Goal: Contribute content

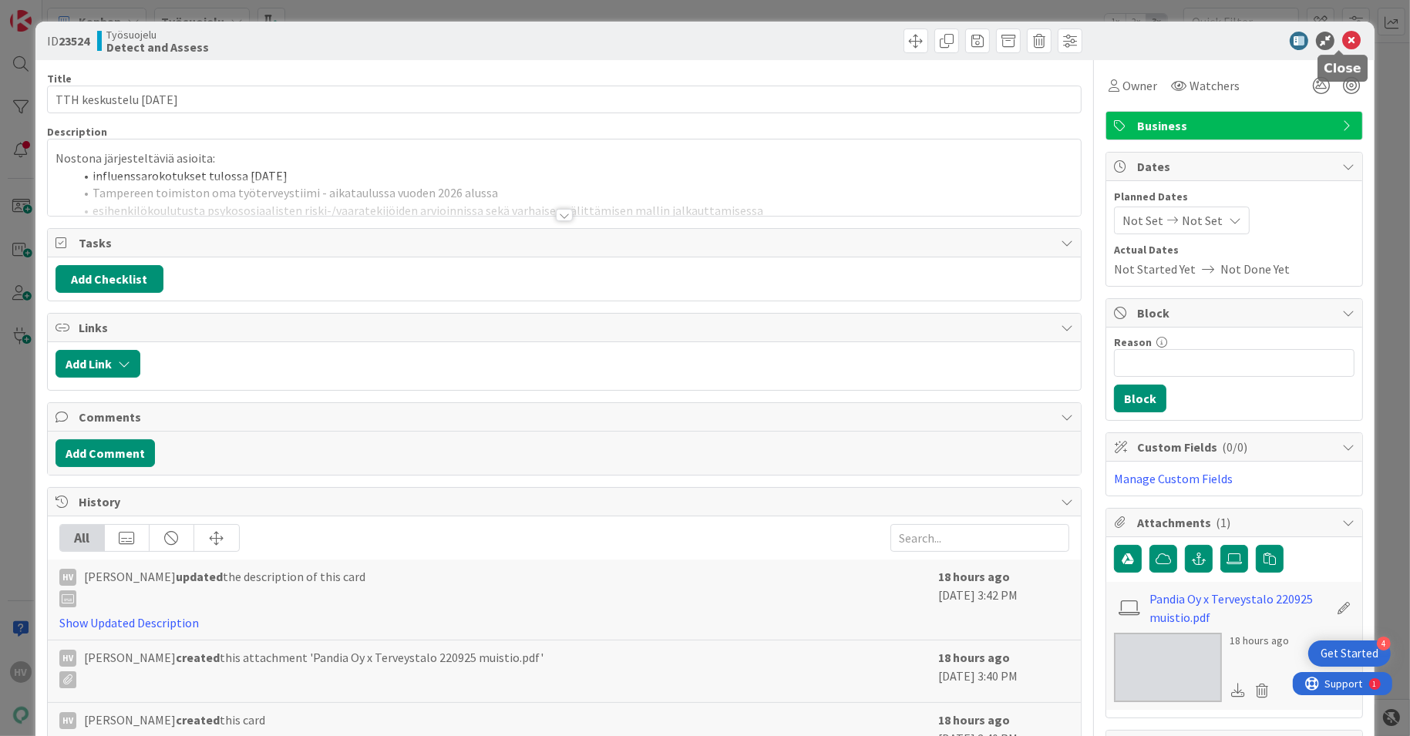
click at [1342, 38] on icon at bounding box center [1351, 41] width 18 height 18
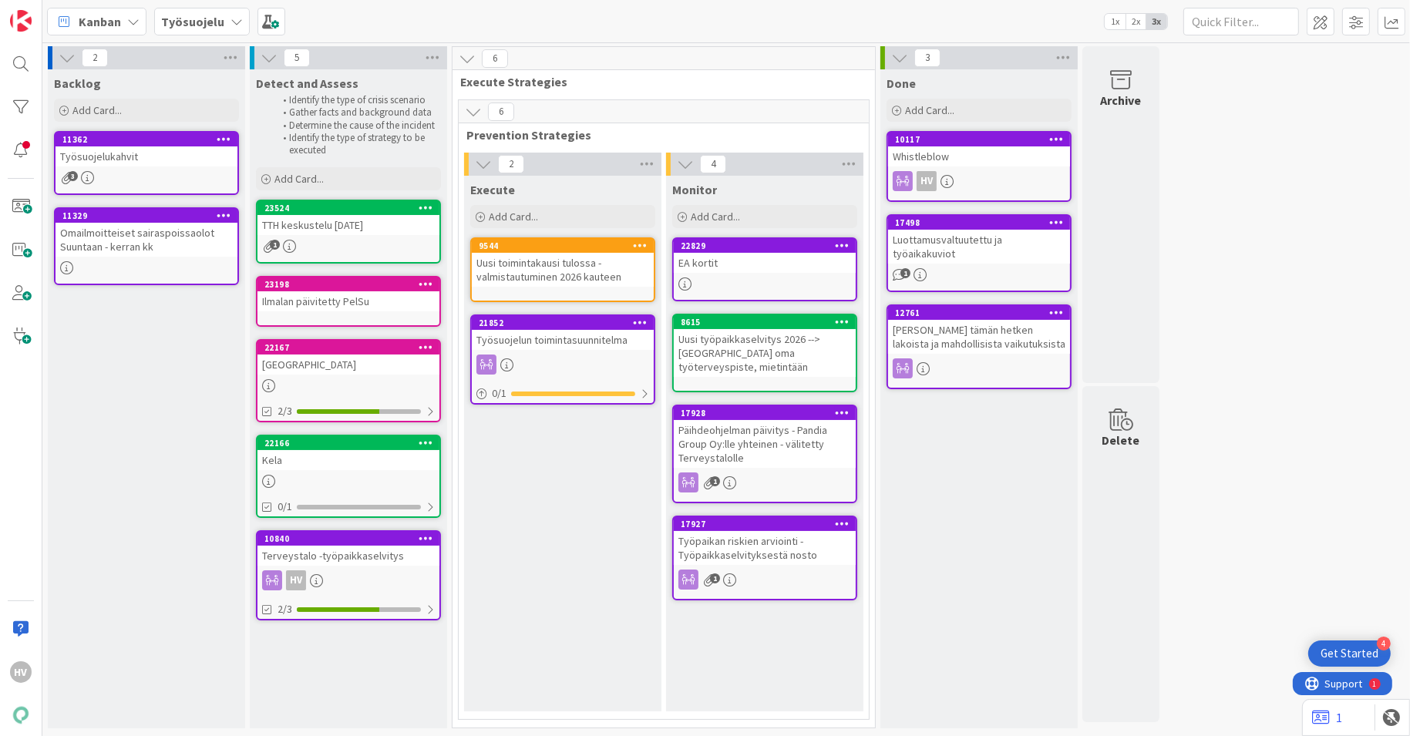
click at [217, 14] on b "Työsuojelu" at bounding box center [192, 21] width 63 height 15
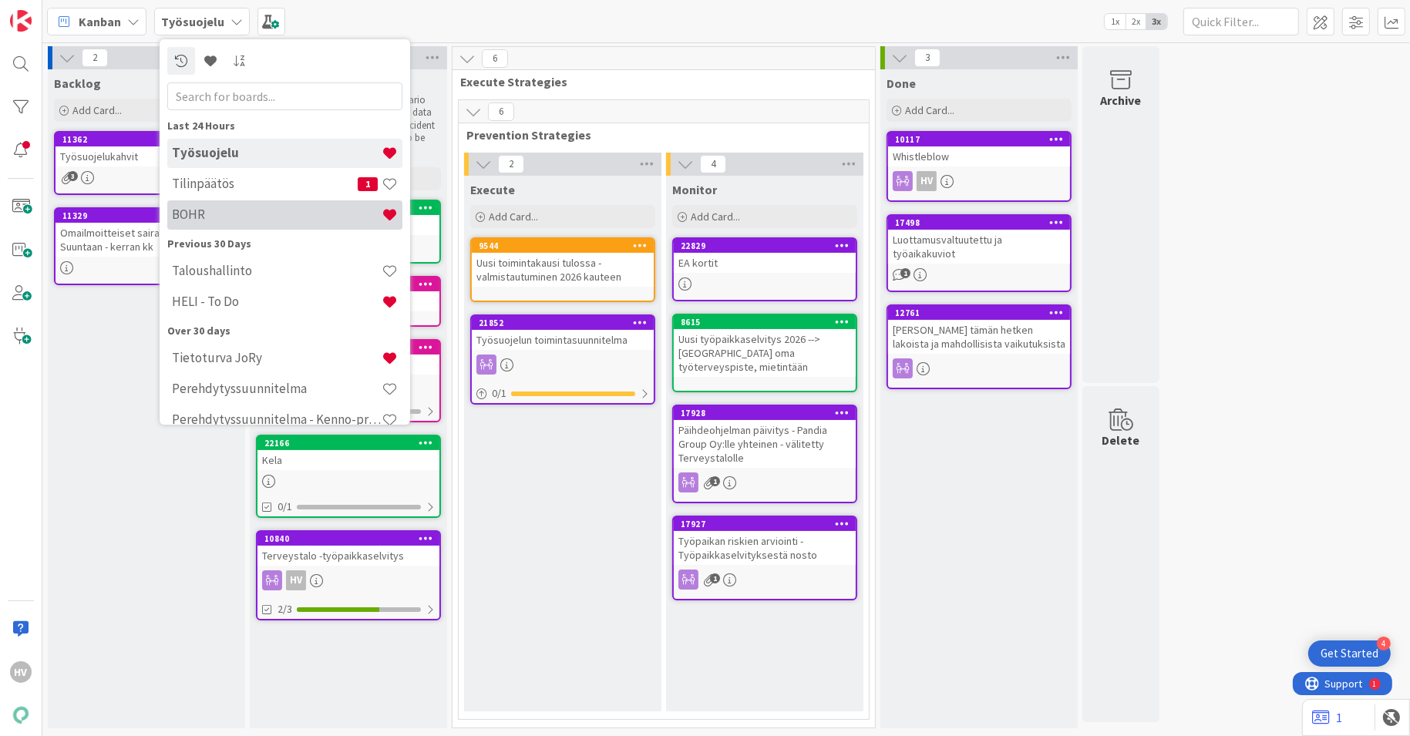
click at [188, 209] on h4 "BOHR" at bounding box center [277, 214] width 210 height 15
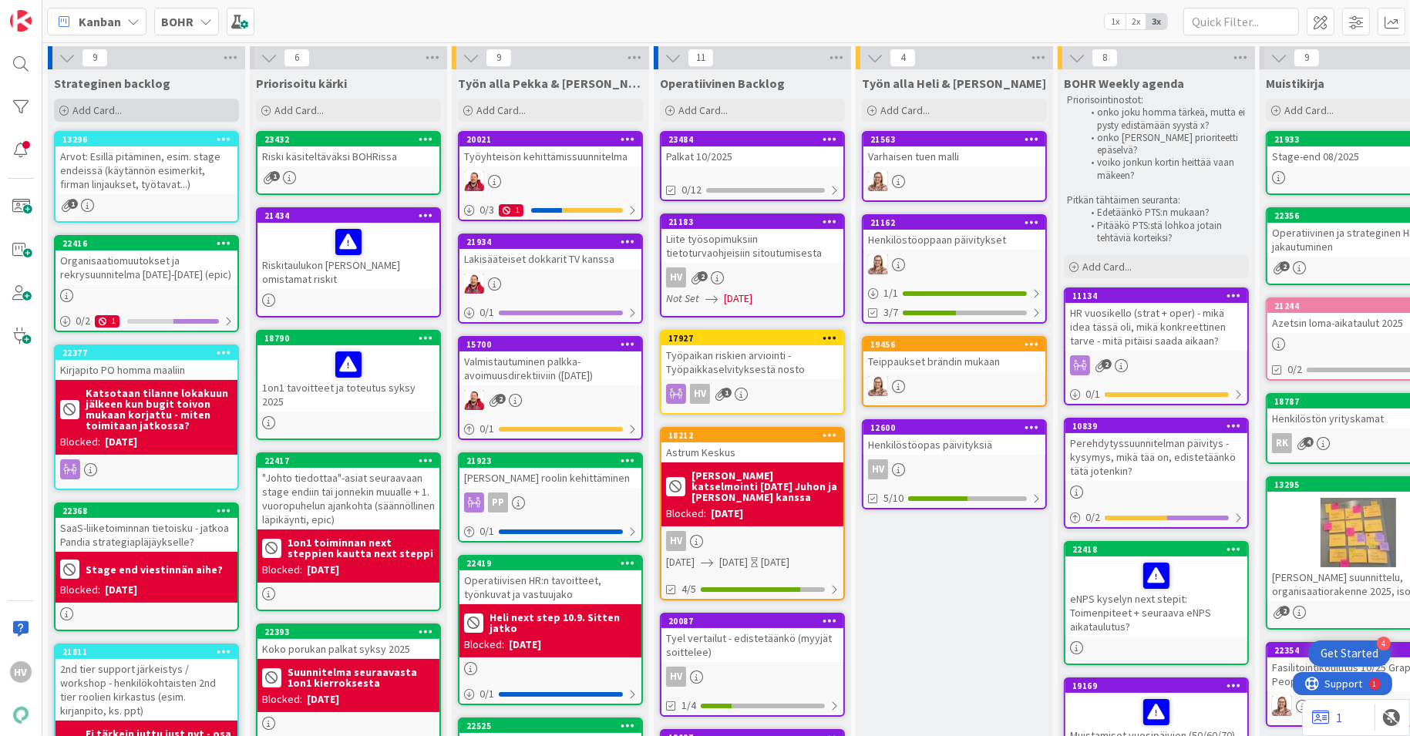
click at [137, 112] on div "Add Card..." at bounding box center [146, 110] width 185 height 23
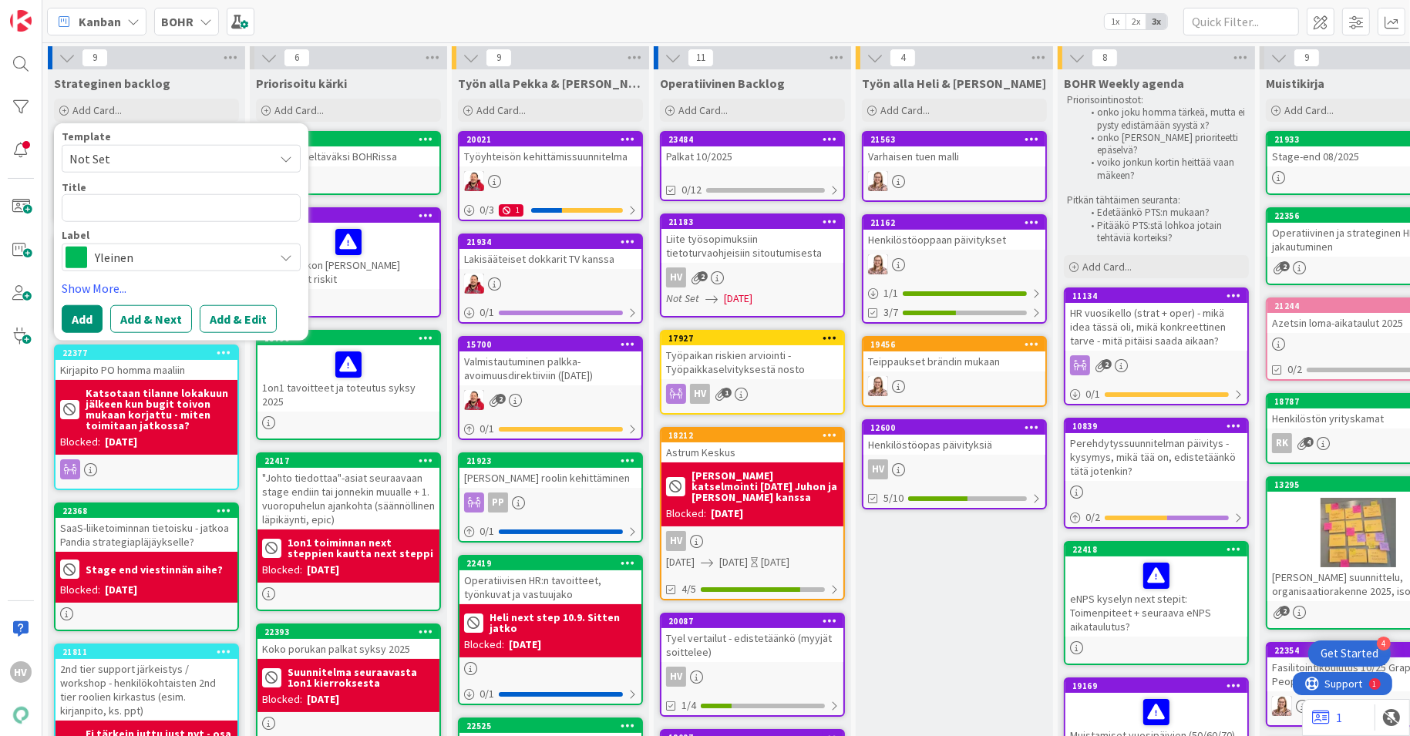
type textarea "x"
type textarea "E"
type textarea "x"
type textarea "Esi"
type textarea "x"
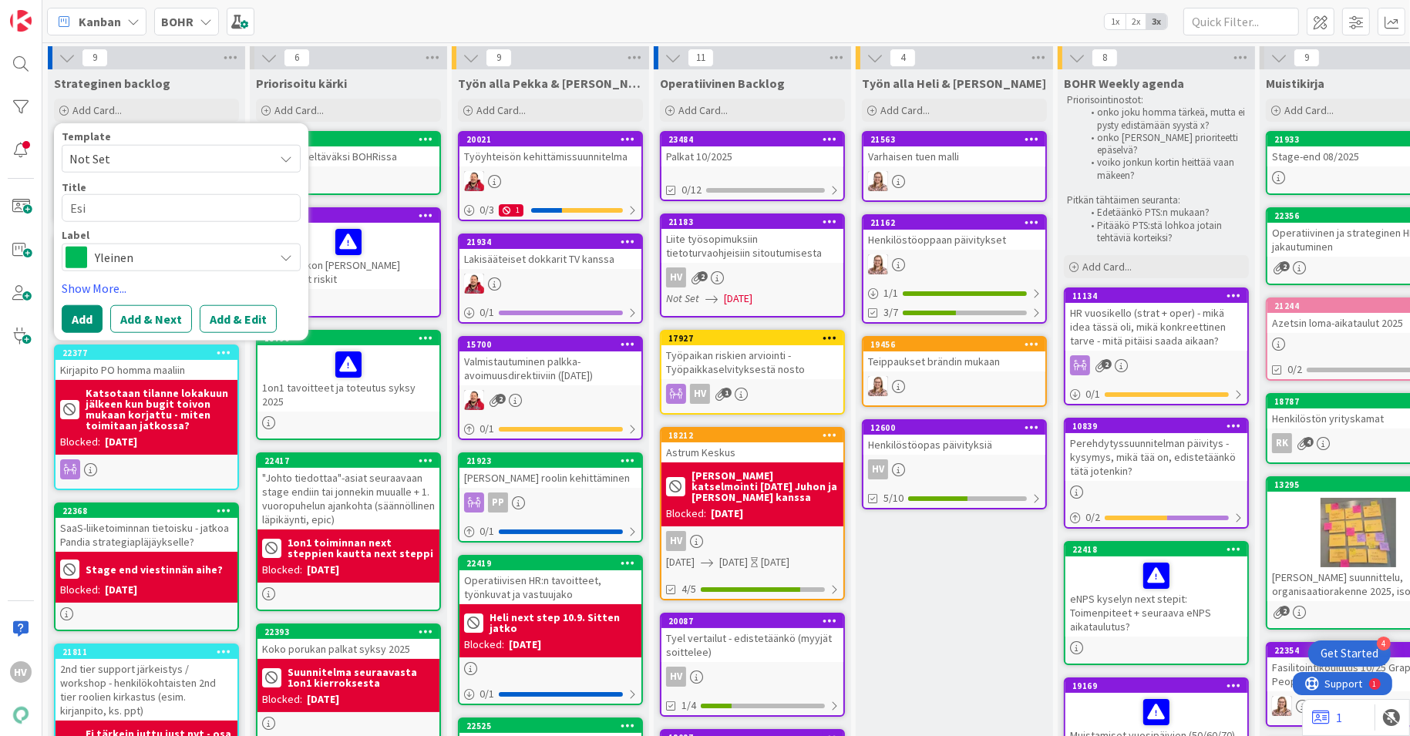
type textarea "Esie"
type textarea "x"
type textarea "Esieh"
type textarea "x"
type textarea "Esiehe"
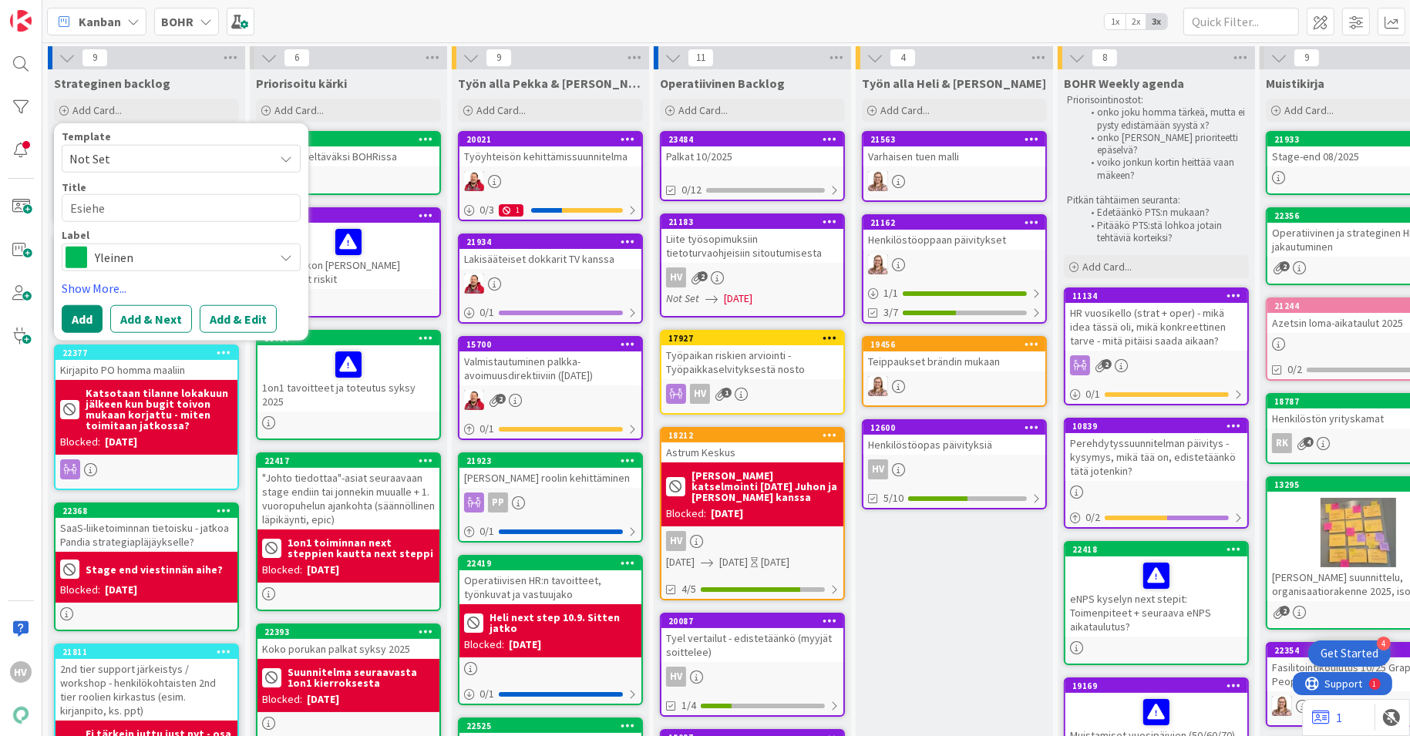
type textarea "x"
type textarea "Esiehen"
type textarea "x"
type textarea "Esiehenk"
type textarea "x"
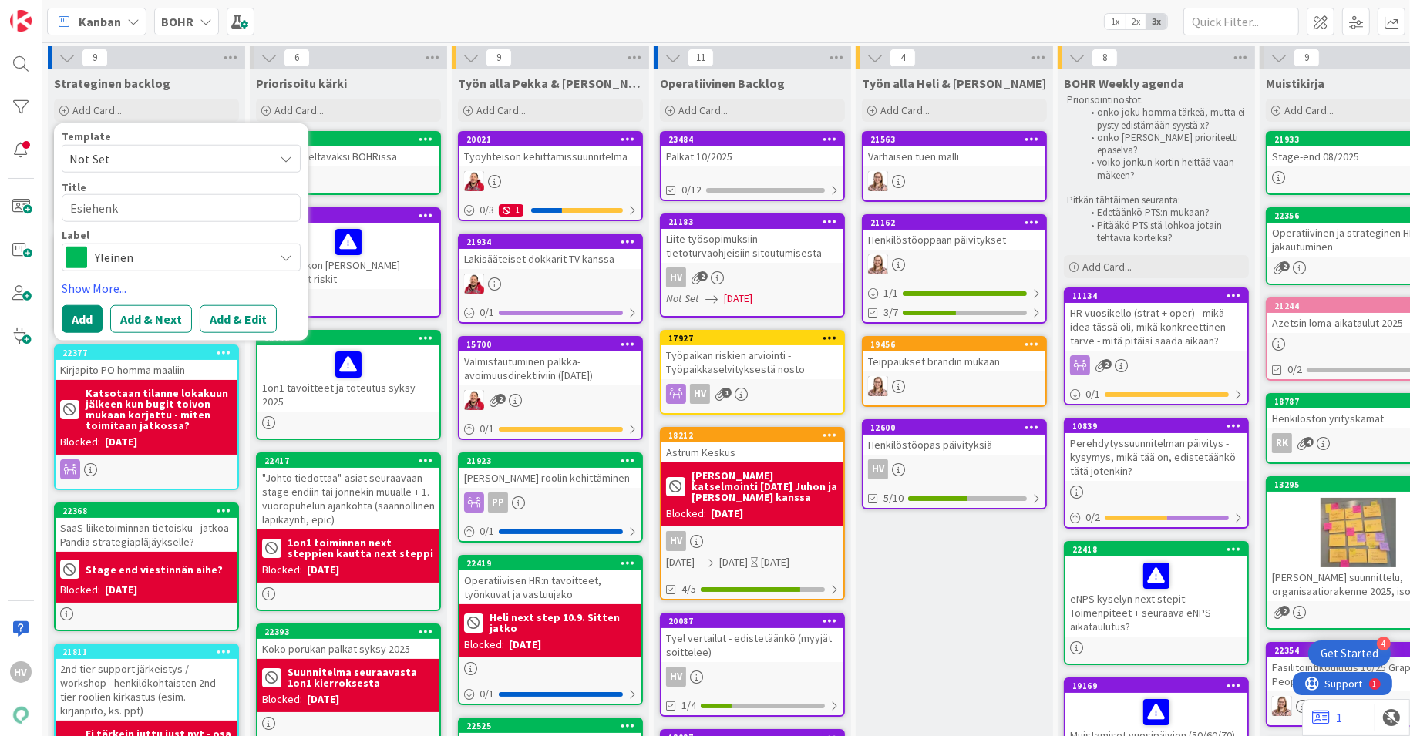
type textarea "Esiehenki"
type textarea "x"
type textarea "Esiehenkil"
type textarea "x"
type textarea "Esiehenki"
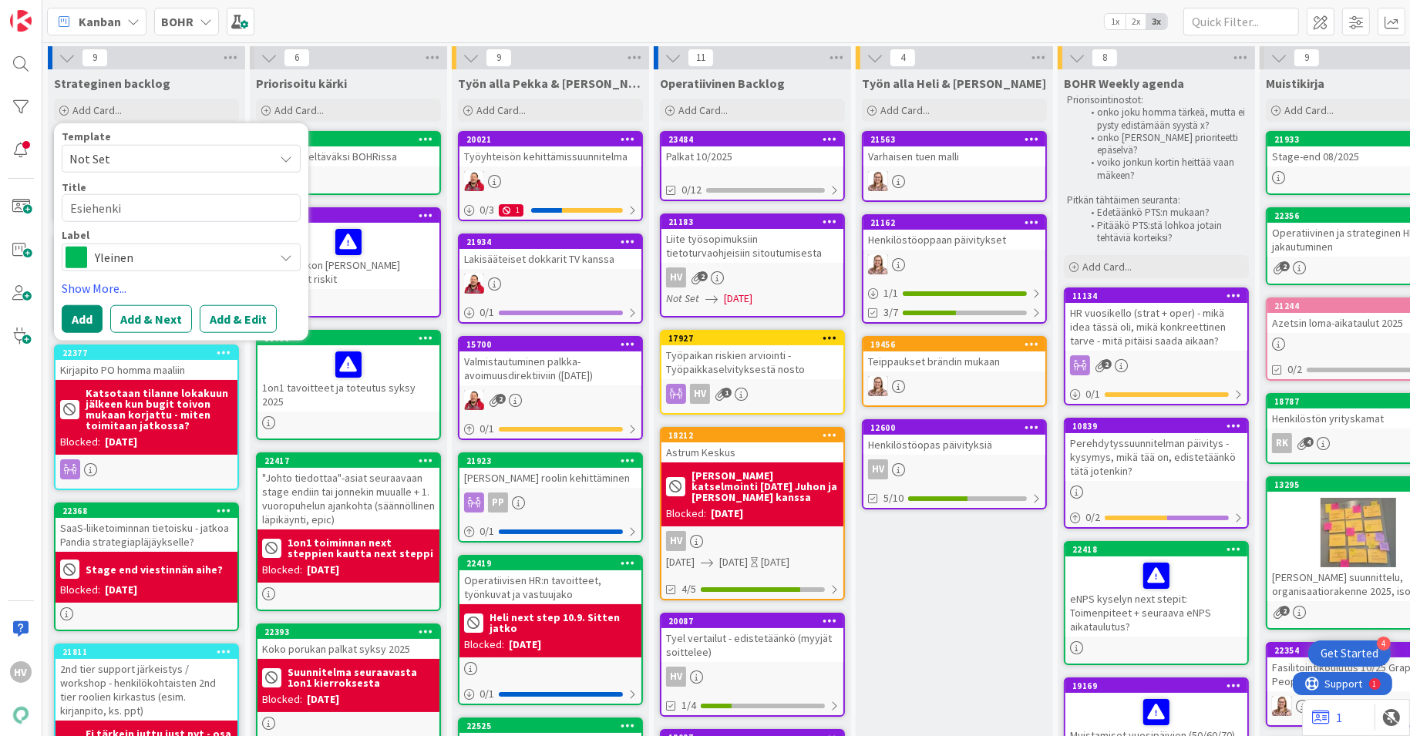
type textarea "x"
type textarea "Esiehenk"
type textarea "x"
type textarea "Esiehen"
type textarea "x"
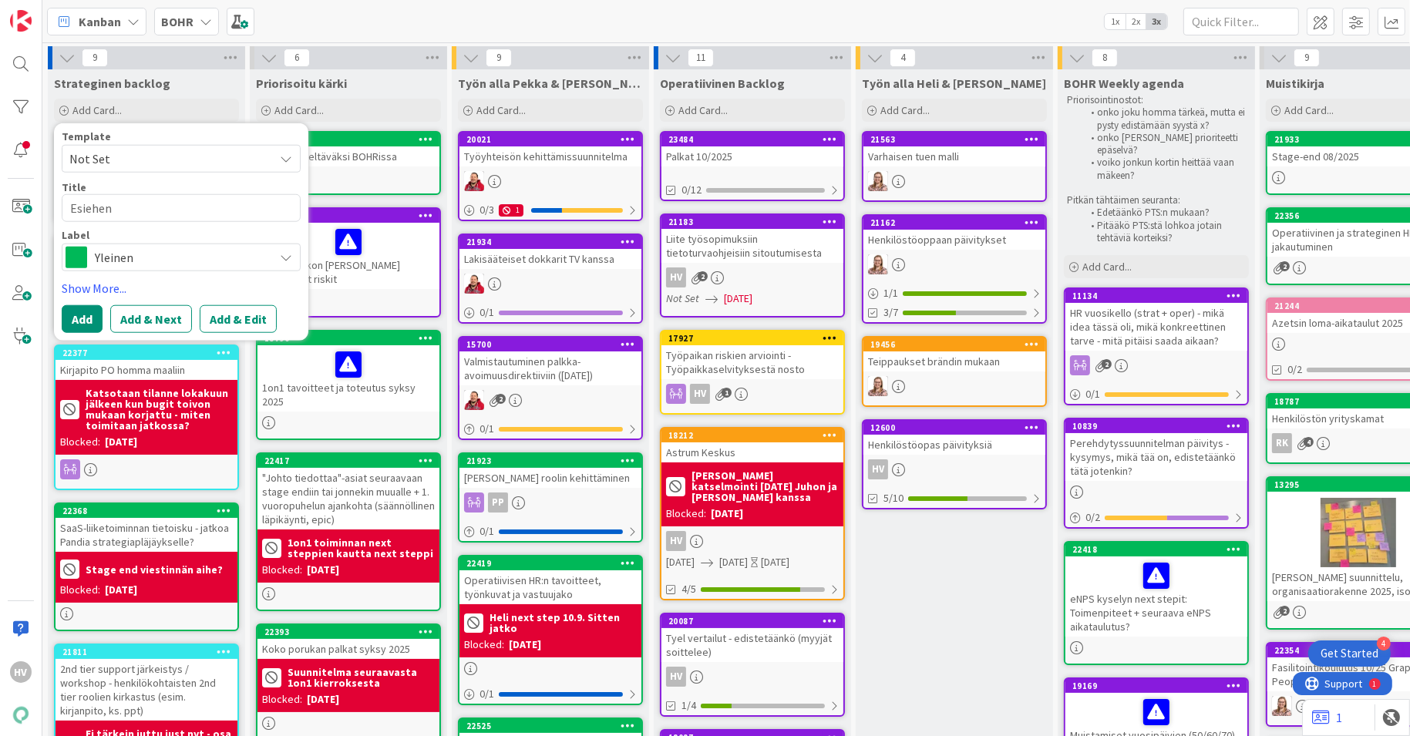
type textarea "Esiehe"
type textarea "x"
type textarea "Esieh"
type textarea "x"
type textarea "Esie"
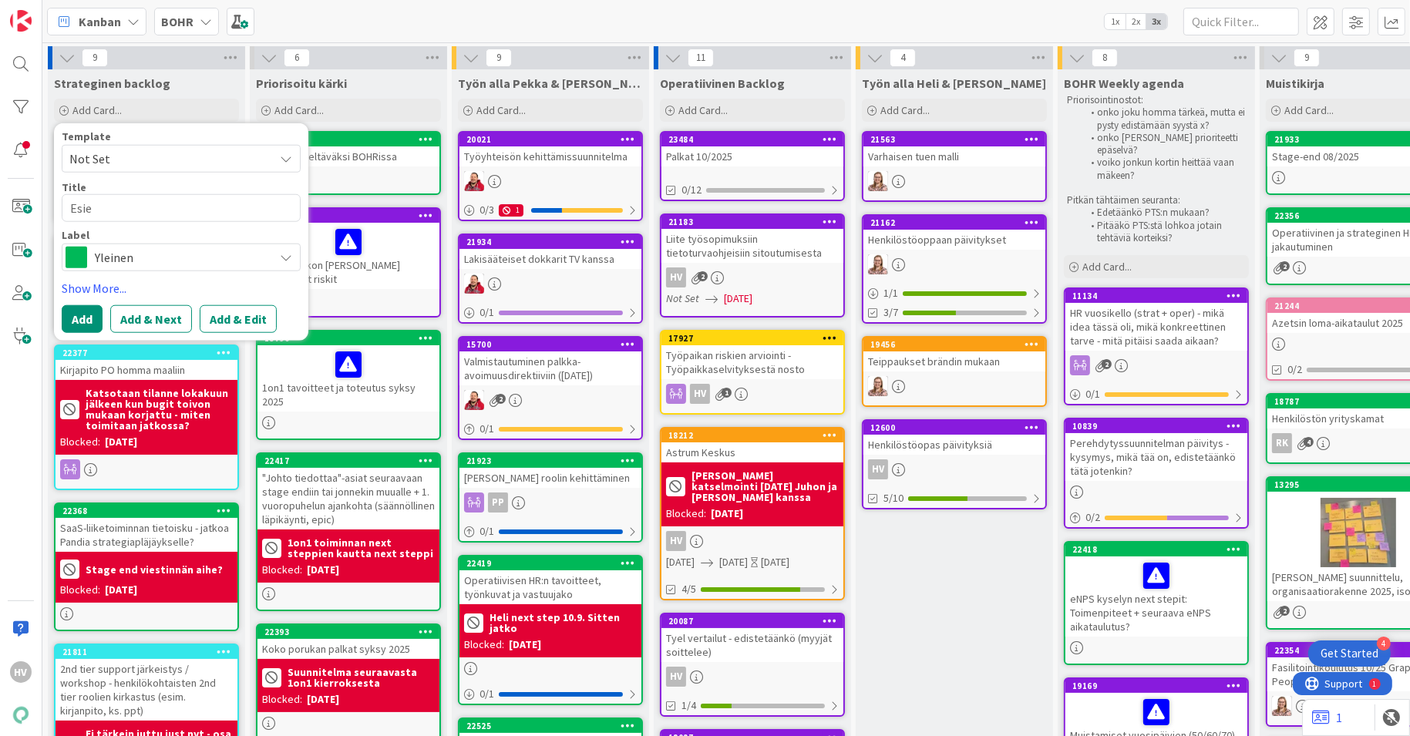
type textarea "x"
type textarea "Esi"
type textarea "x"
type textarea "Esih"
type textarea "x"
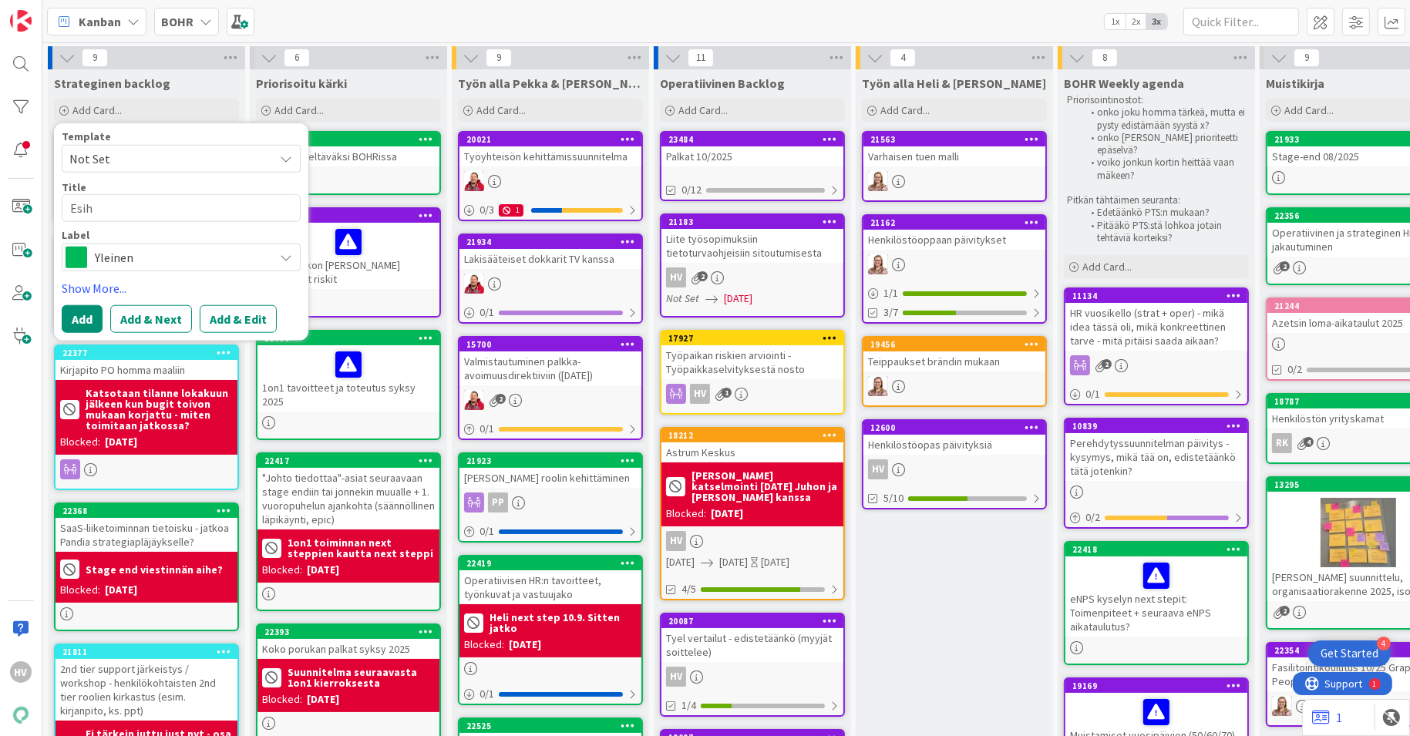
type textarea "Esihe"
type textarea "x"
type textarea "Esihen"
type textarea "x"
type textarea "Esihenk"
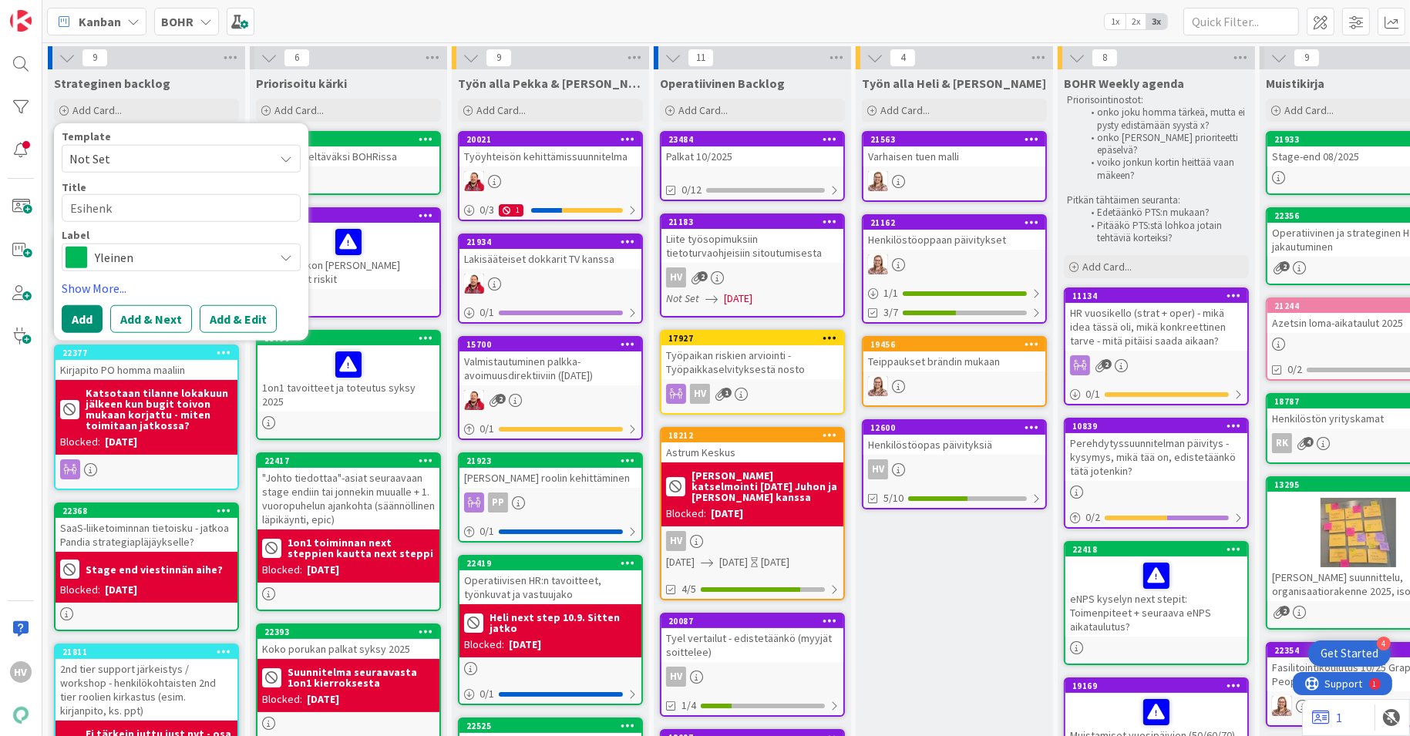
type textarea "x"
type textarea "Esihenki"
type textarea "x"
type textarea "Esihenkil"
type textarea "x"
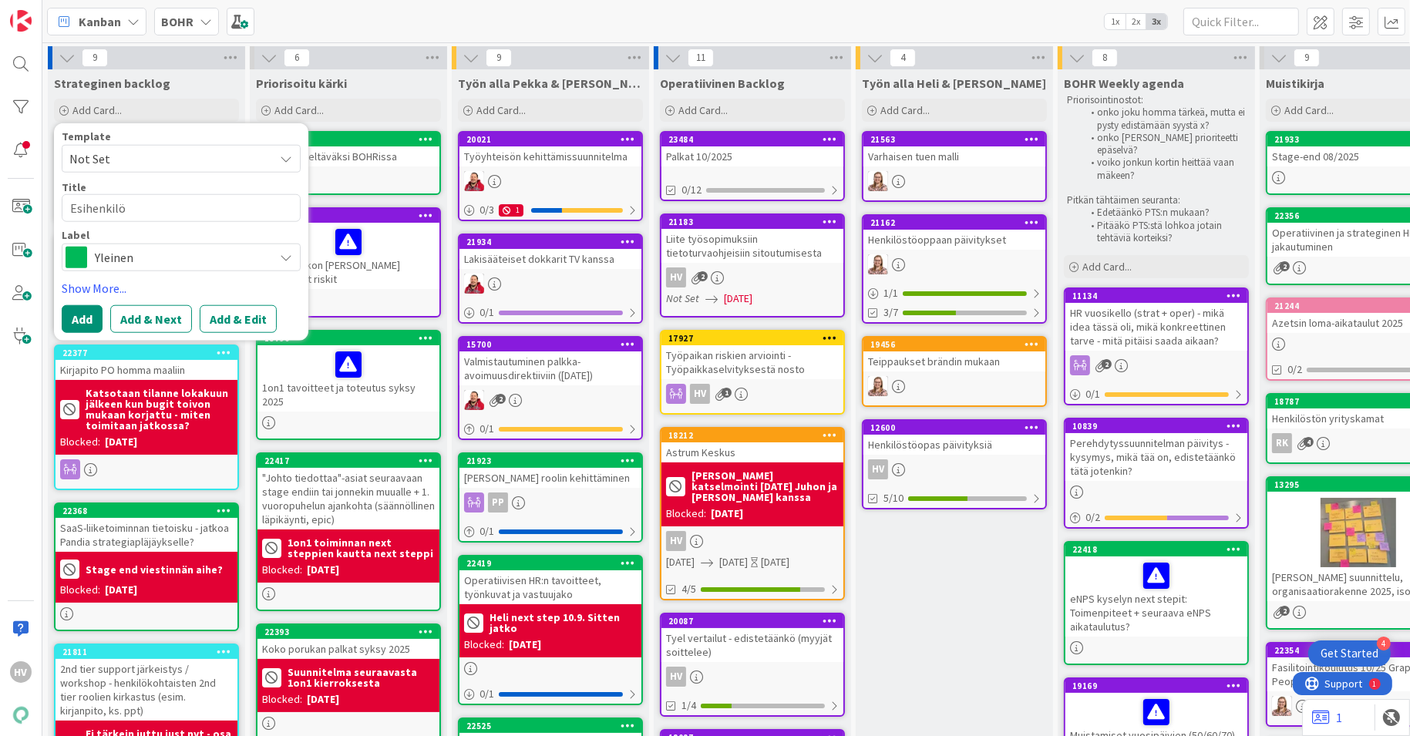
type textarea "Esihenkilön"
type textarea "x"
type textarea "Esihenkilön"
type textarea "x"
type textarea "Esihenkilön t"
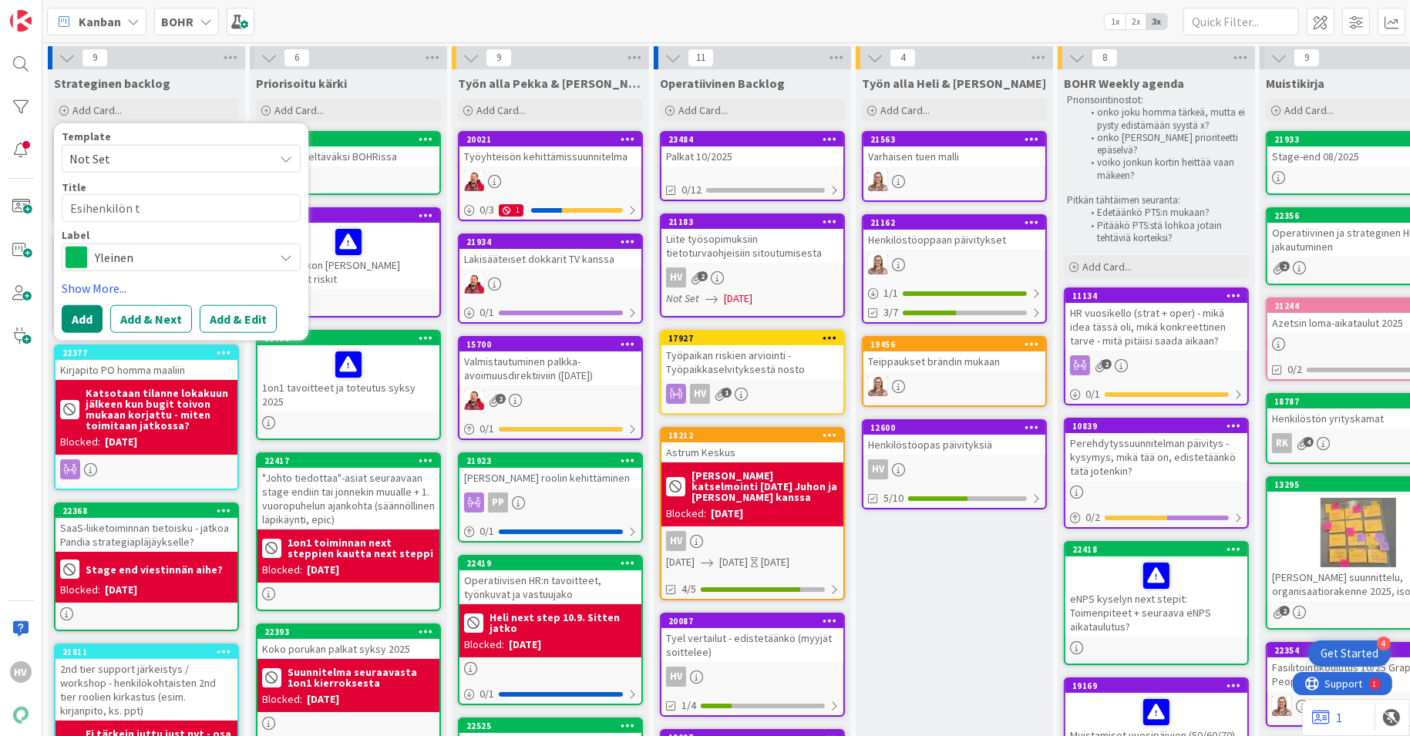
type textarea "x"
type textarea "Esihenkilön tu"
type textarea "x"
type textarea "Esihenkilön tuk"
type textarea "x"
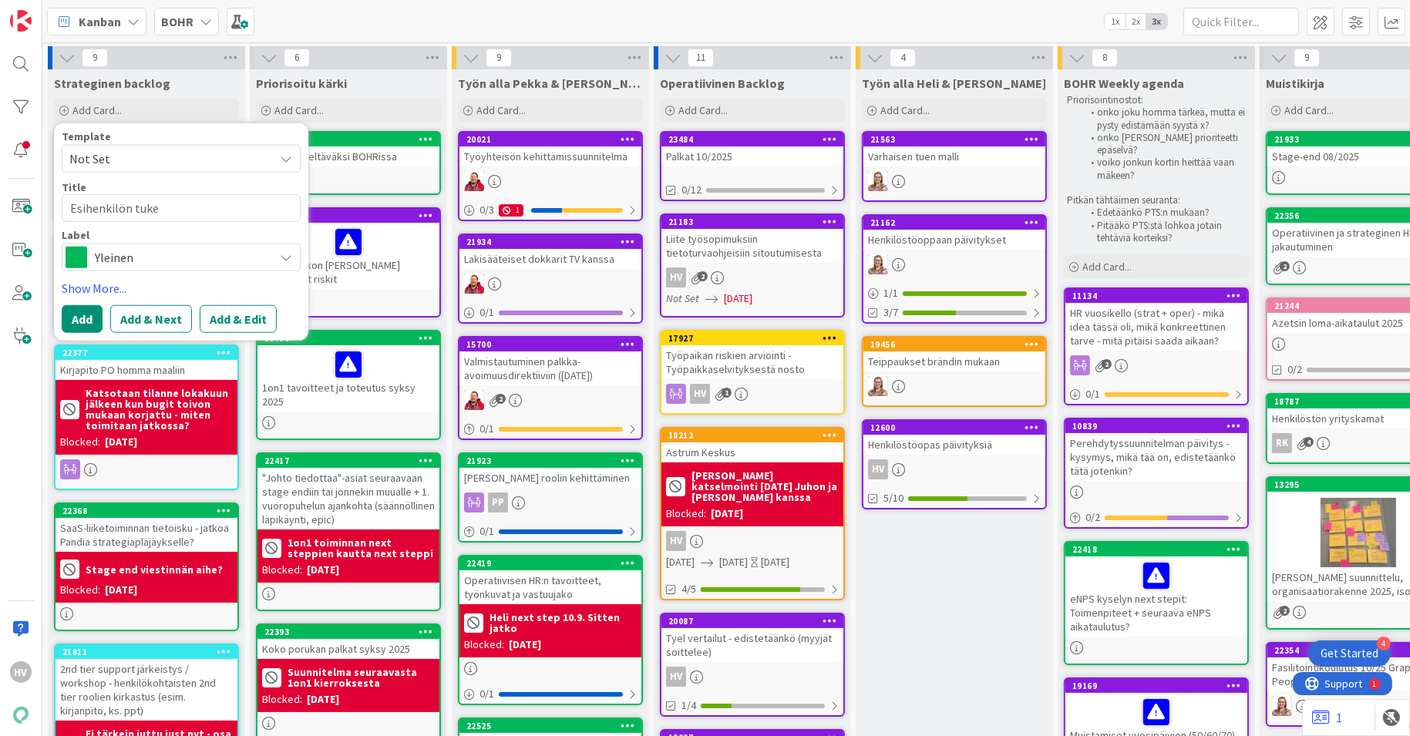
type textarea "Esihenkilön tukem"
type textarea "x"
type textarea "Esihenkilön tukemi"
type textarea "x"
type textarea "Esihenkilön tukemis"
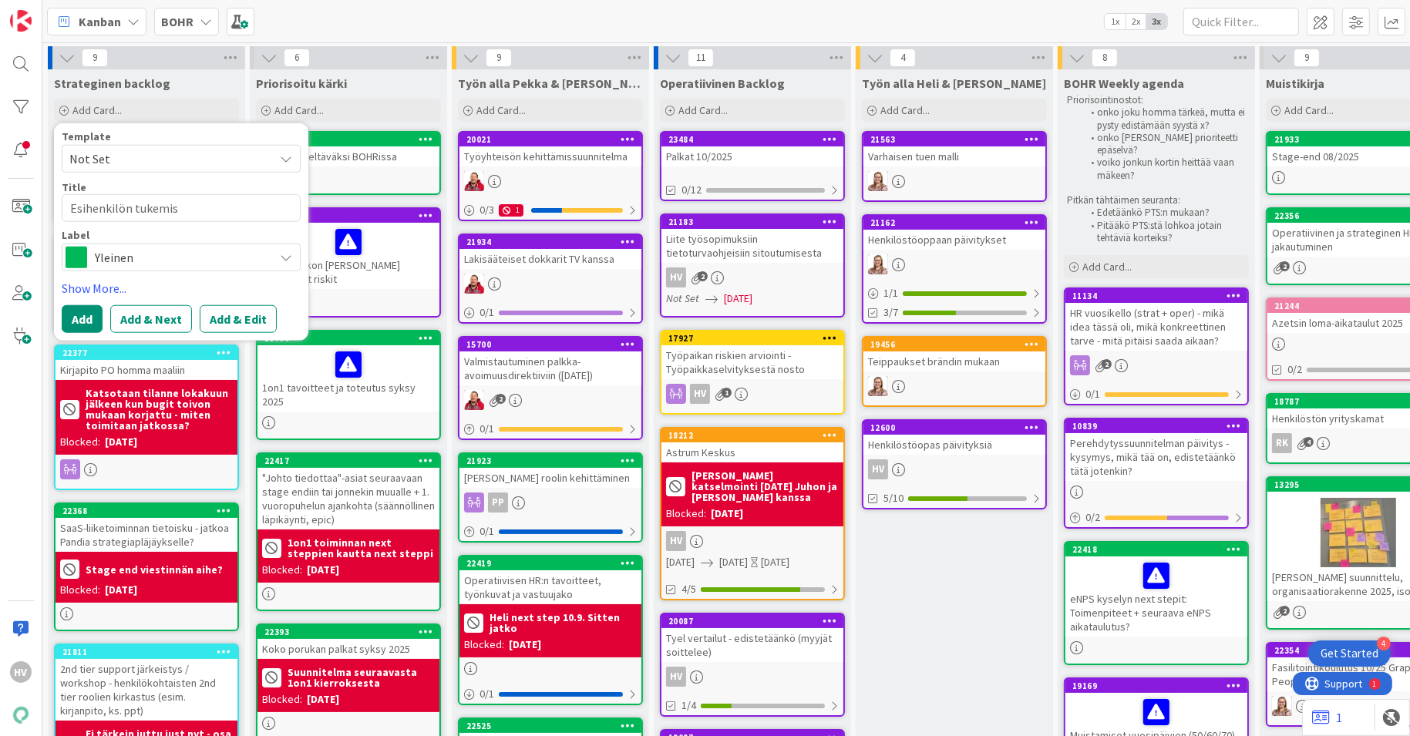
type textarea "x"
type textarea "Esihenkilön tukemise"
type textarea "x"
type textarea "Esihenkilön tukemisee"
type textarea "x"
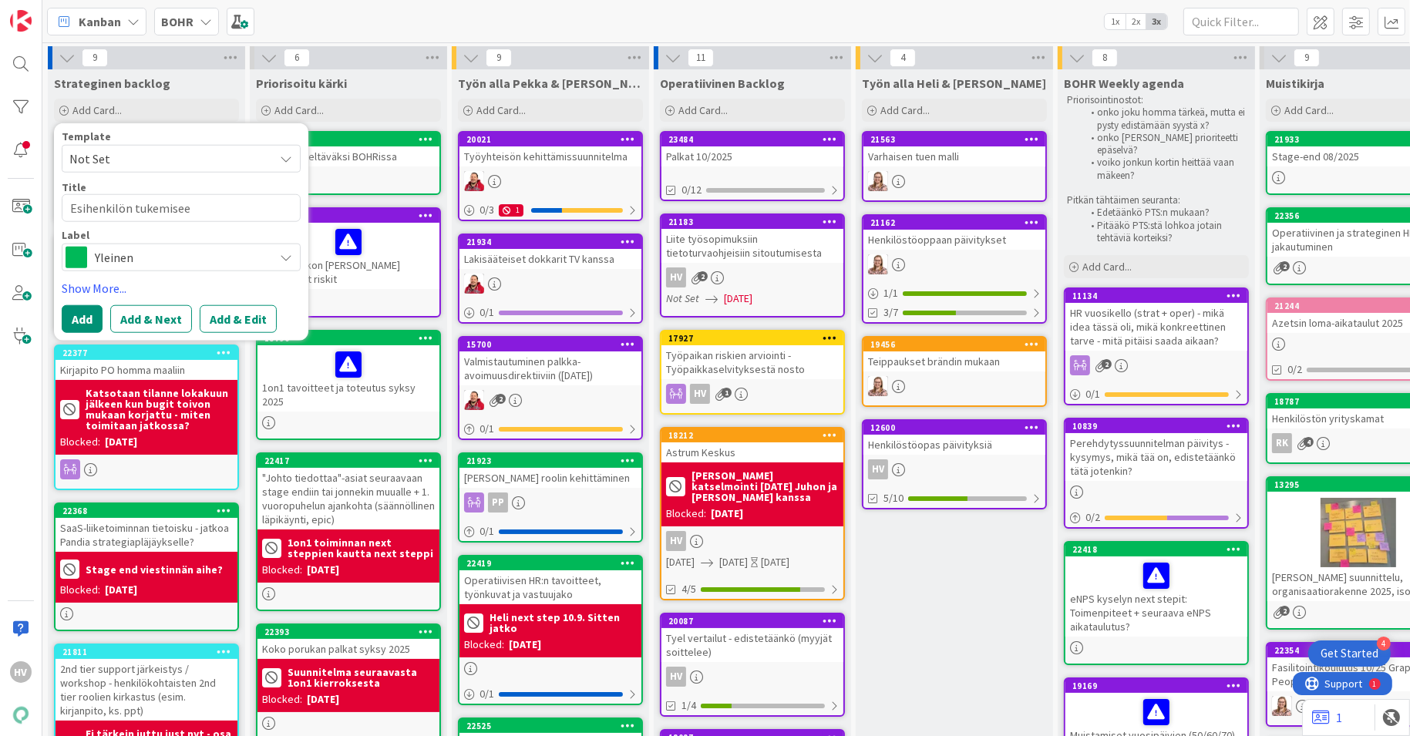
type textarea "Esihenkilön tukemiseen"
type textarea "x"
type textarea "Esihenkilön tukemiseen"
drag, startPoint x: 203, startPoint y: 208, endPoint x: 57, endPoint y: 186, distance: 148.0
click at [57, 186] on div "Template Not Set Title 23 / 128 Esihenkilön tukemiseen Label Yleinen Show More.…" at bounding box center [181, 231] width 254 height 217
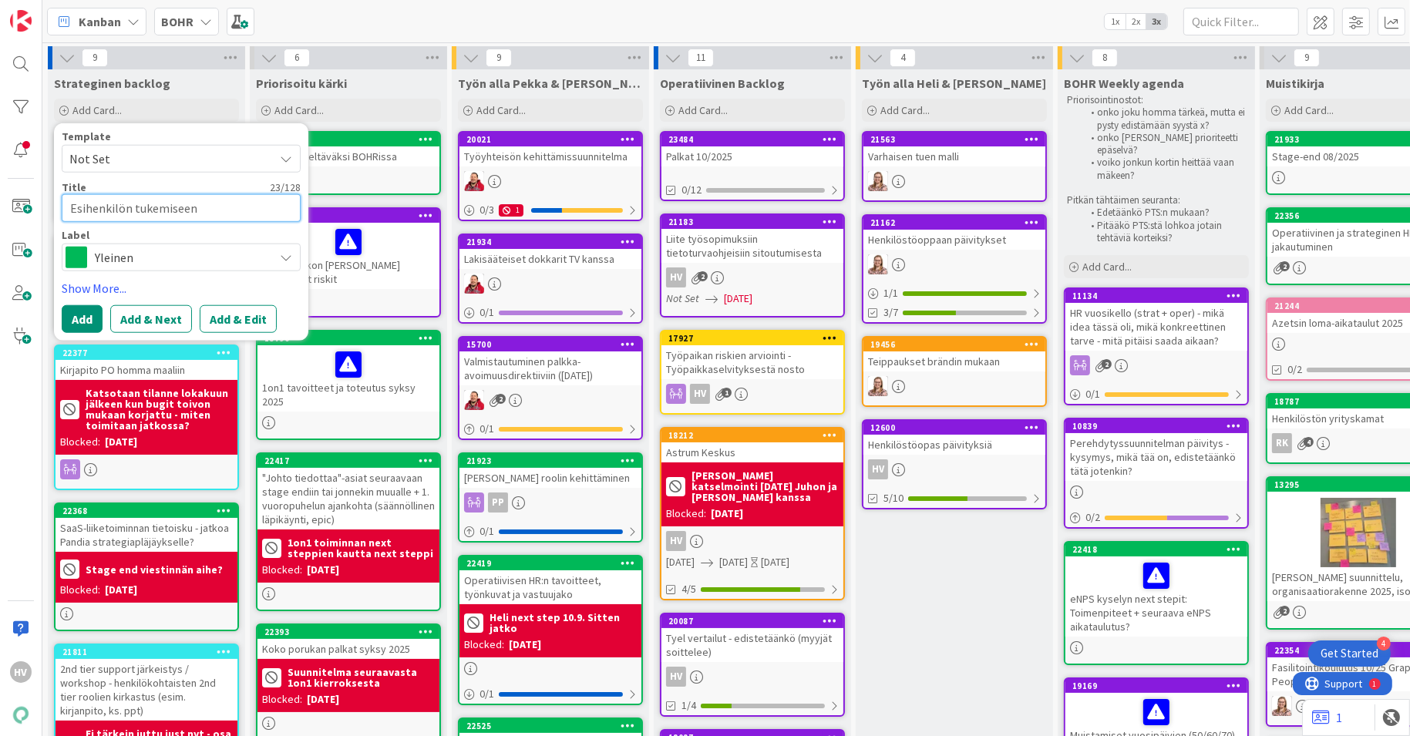
paste textarea "-Avaimia työntekijöiden työkyvyn tukemiseen"
type textarea "x"
type textarea "Esihenkilö -Avaimia työntekijöiden työkyvyn tukemiseen"
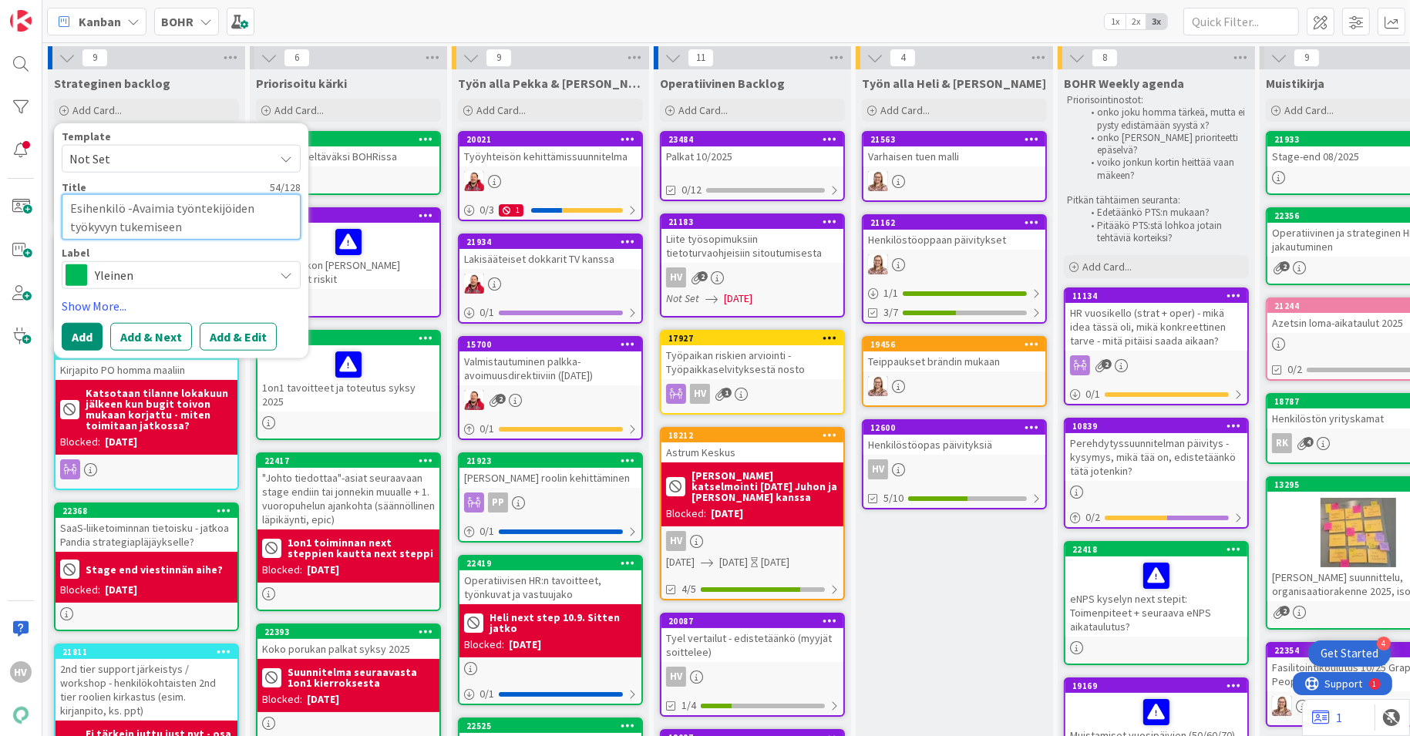
click at [71, 207] on textarea "Esihenkilö -Avaimia työntekijöiden työkyvyn tukemiseen" at bounding box center [181, 216] width 239 height 45
type textarea "x"
type textarea "KEsihenkilö -Avaimia työntekijöiden työkyvyn tukemiseen"
type textarea "x"
type textarea "KoEsihenkilö -Avaimia työntekijöiden työkyvyn tukemiseen"
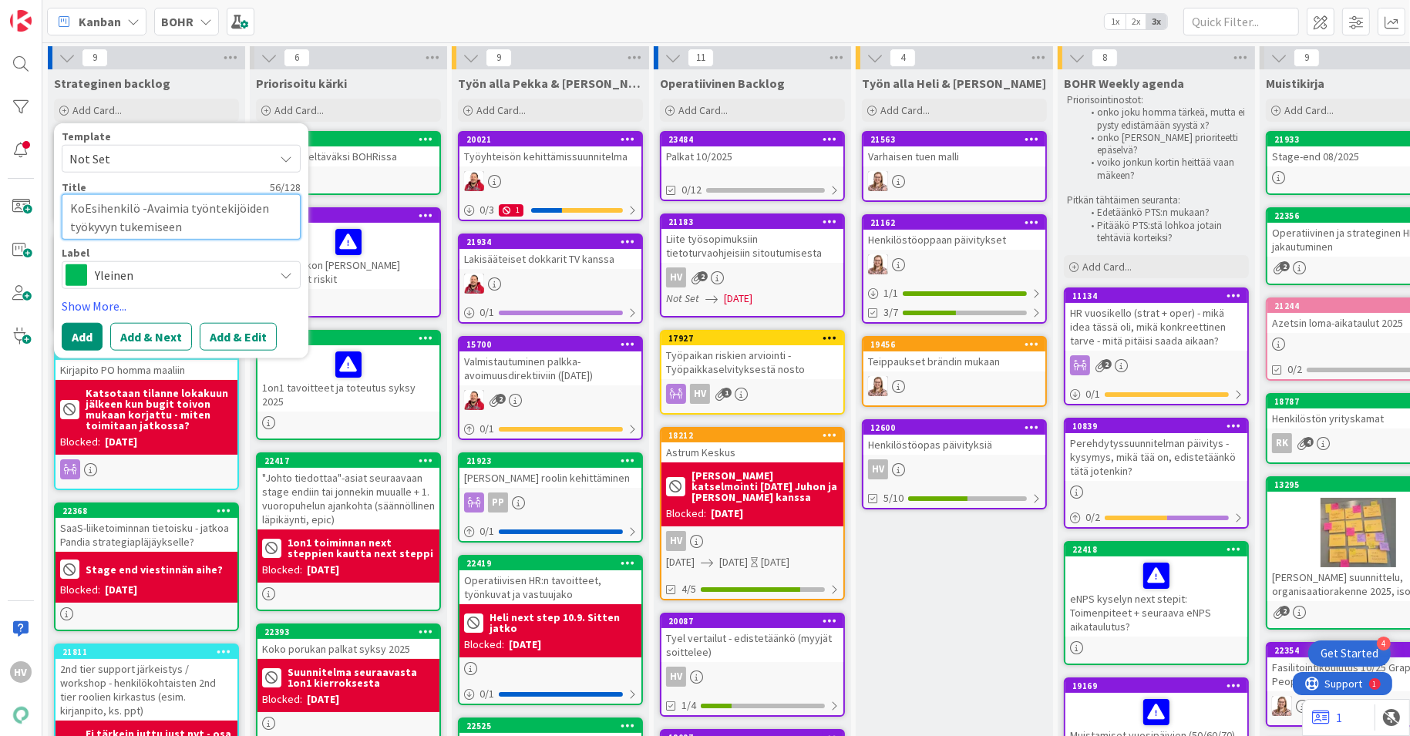
type textarea "x"
type textarea "KouEsihenkilö -Avaimia työntekijöiden työkyvyn tukemiseen"
type textarea "x"
type textarea "KoulEsihenkilö -Avaimia työntekijöiden työkyvyn tukemiseen"
type textarea "x"
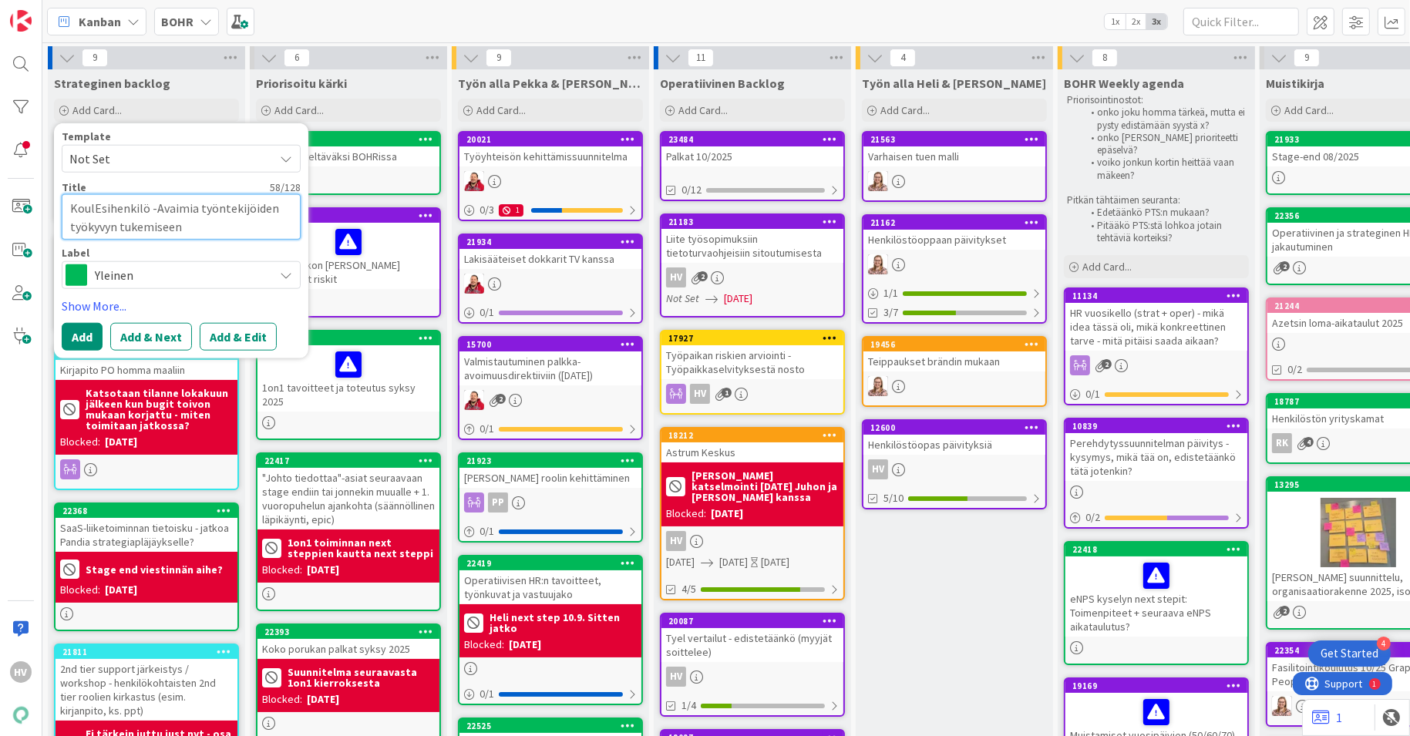
type textarea "KouluEsihenkilö -Avaimia työntekijöiden työkyvyn tukemiseen"
type textarea "x"
type textarea "KoulutEsihenkilö -Avaimia työntekijöiden työkyvyn tukemiseen"
type textarea "x"
type textarea "KoulutuEsihenkilö -Avaimia työntekijöiden työkyvyn tukemiseen"
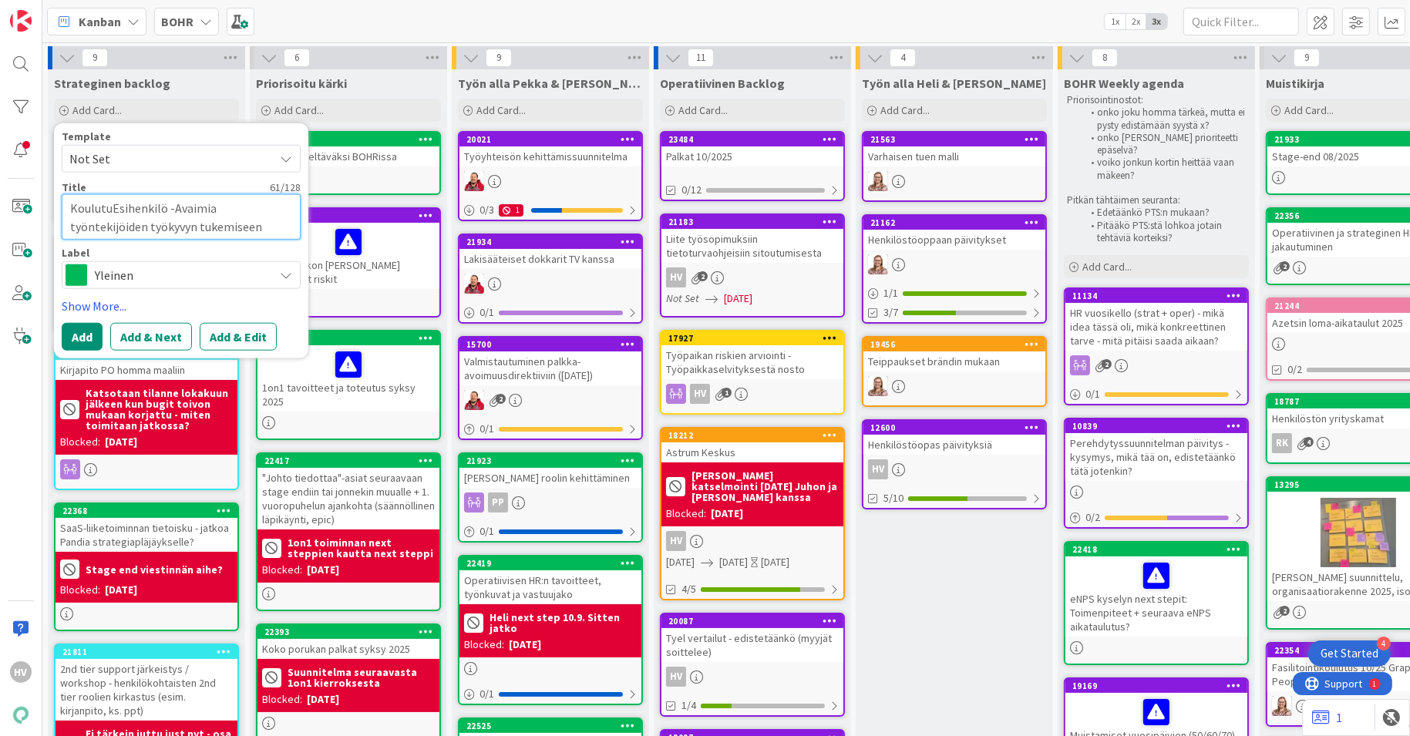
type textarea "x"
type textarea "KoulutusEsihenkilö -Avaimia työntekijöiden työkyvyn tukemiseen"
type textarea "x"
type textarea "Koulutus Esihenkilö -Avaimia työntekijöiden työkyvyn tukemiseen"
type textarea "x"
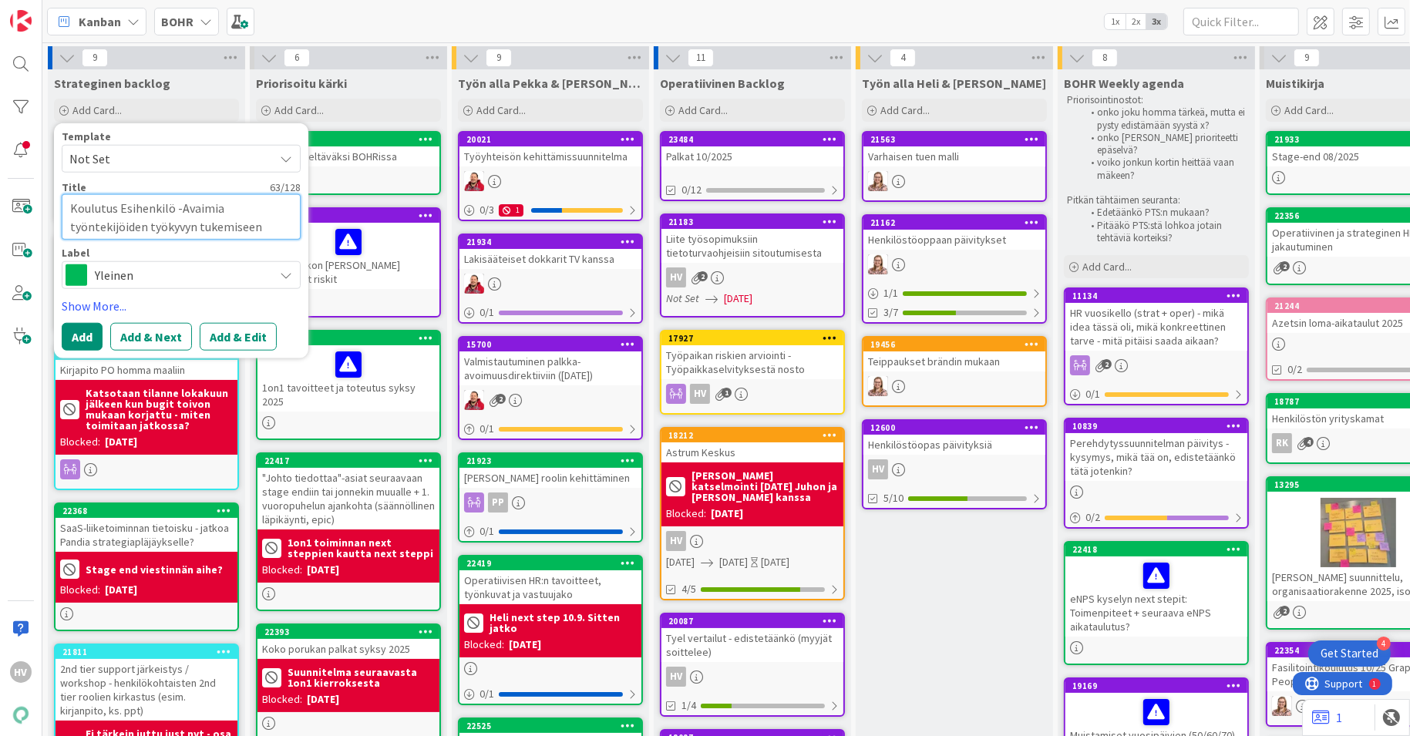
type textarea "Koulutus sihenkilö -Avaimia työntekijöiden työkyvyn tukemiseen"
type textarea "x"
type textarea "Koulutus esihenkilö -Avaimia työntekijöiden työkyvyn tukemiseen"
type textarea "x"
type textarea "Koulutus esihenkilöi -Avaimia työntekijöiden työkyvyn tukemiseen"
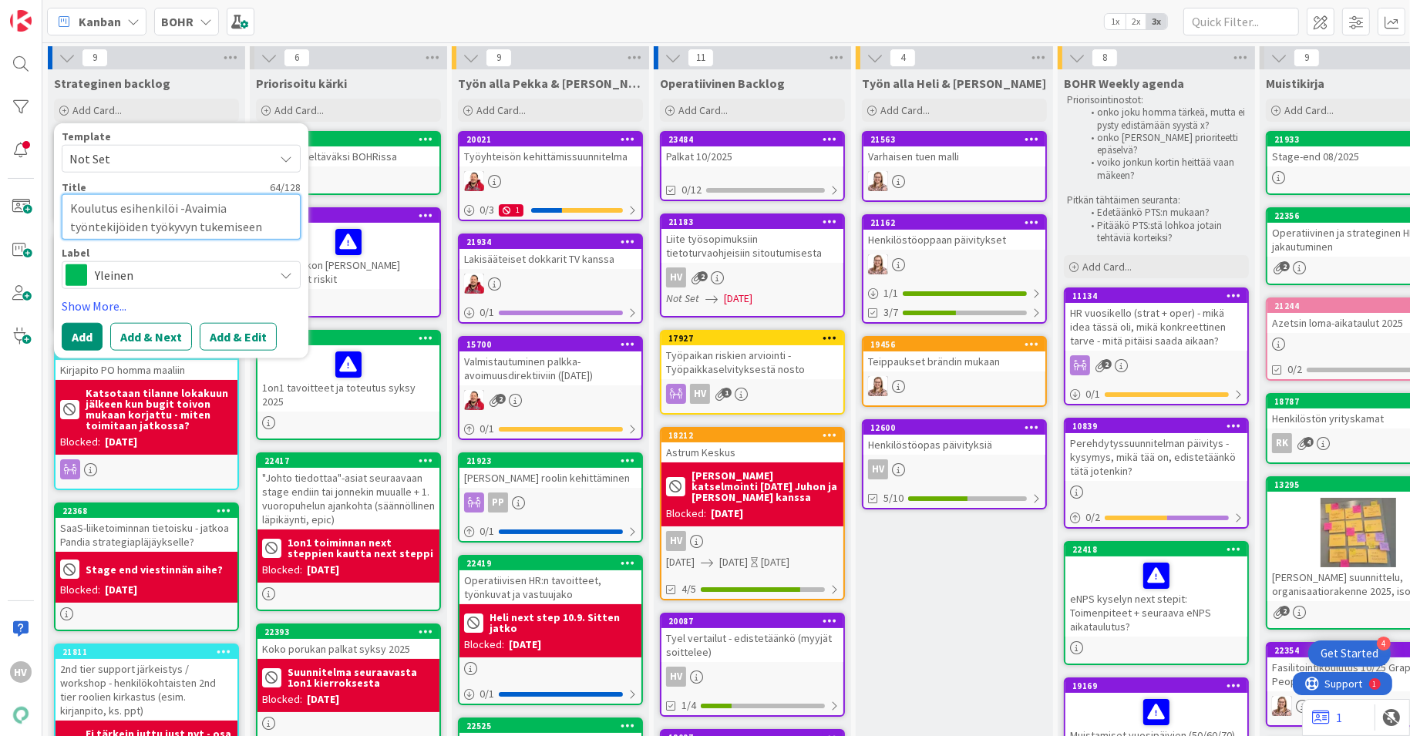
type textarea "x"
type textarea "Koulutus esihenkilöil -Avaimia työntekijöiden työkyvyn tukemiseen"
type textarea "x"
type textarea "Koulutus esihenkilöill -Avaimia työntekijöiden työkyvyn tukemiseen"
type textarea "x"
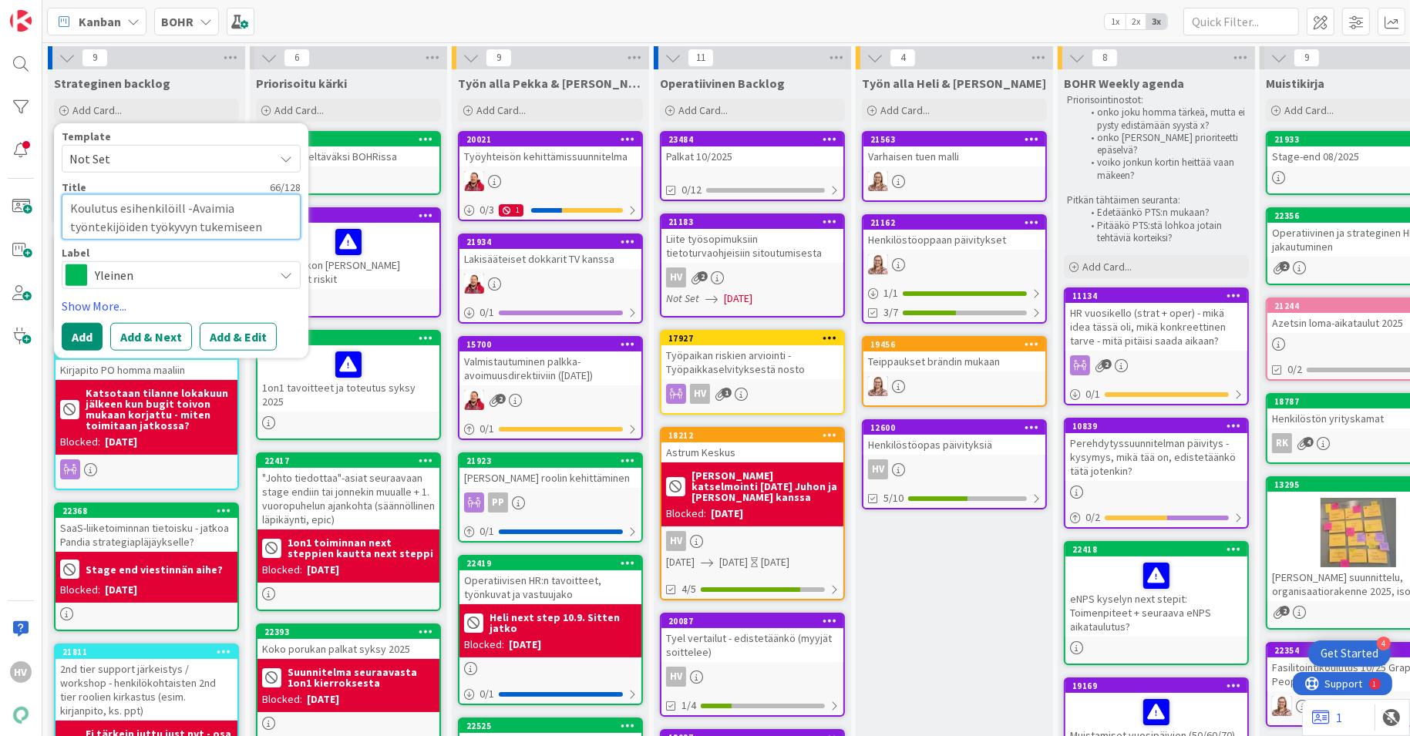
type textarea "Koulutus esihenkilöille -Avaimia työntekijöiden työkyvyn tukemiseen"
type textarea "x"
type textarea "Koulutus esihenkilöille: -Avaimia työntekijöiden työkyvyn tukemiseen"
type textarea "x"
type textarea "Koulutus esihenkilöille: -Avaimia työntekijöiden työkyvyn tukemiseen"
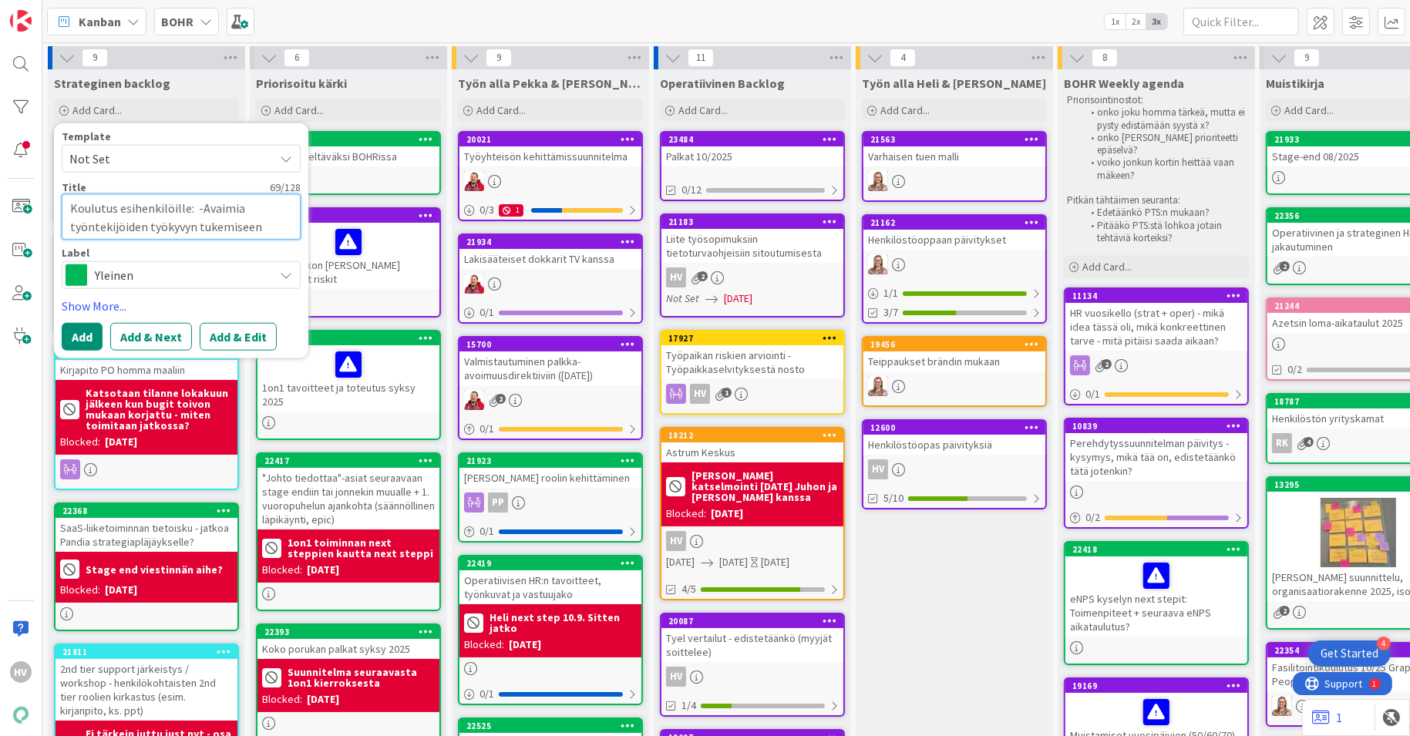
type textarea "x"
type textarea "Koulutus esihenkilöille: -Avaimia työntekijöiden työkyvyn tukemiseen"
type textarea "x"
type textarea "Koulutus esihenkilöille: Avaimia työntekijöiden työkyvyn tukemiseen"
click at [105, 276] on span "Yleinen" at bounding box center [180, 275] width 171 height 22
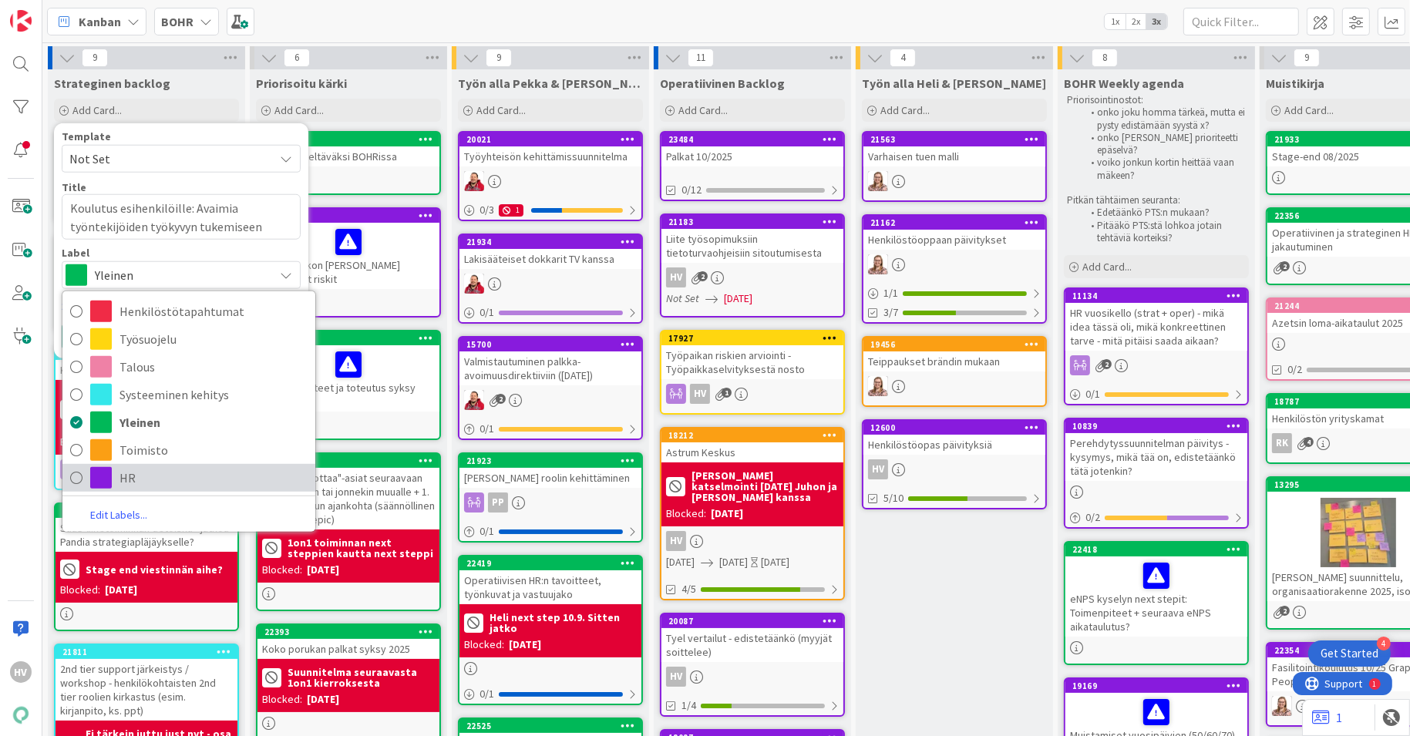
click at [151, 475] on span "HR" at bounding box center [213, 477] width 188 height 23
type textarea "x"
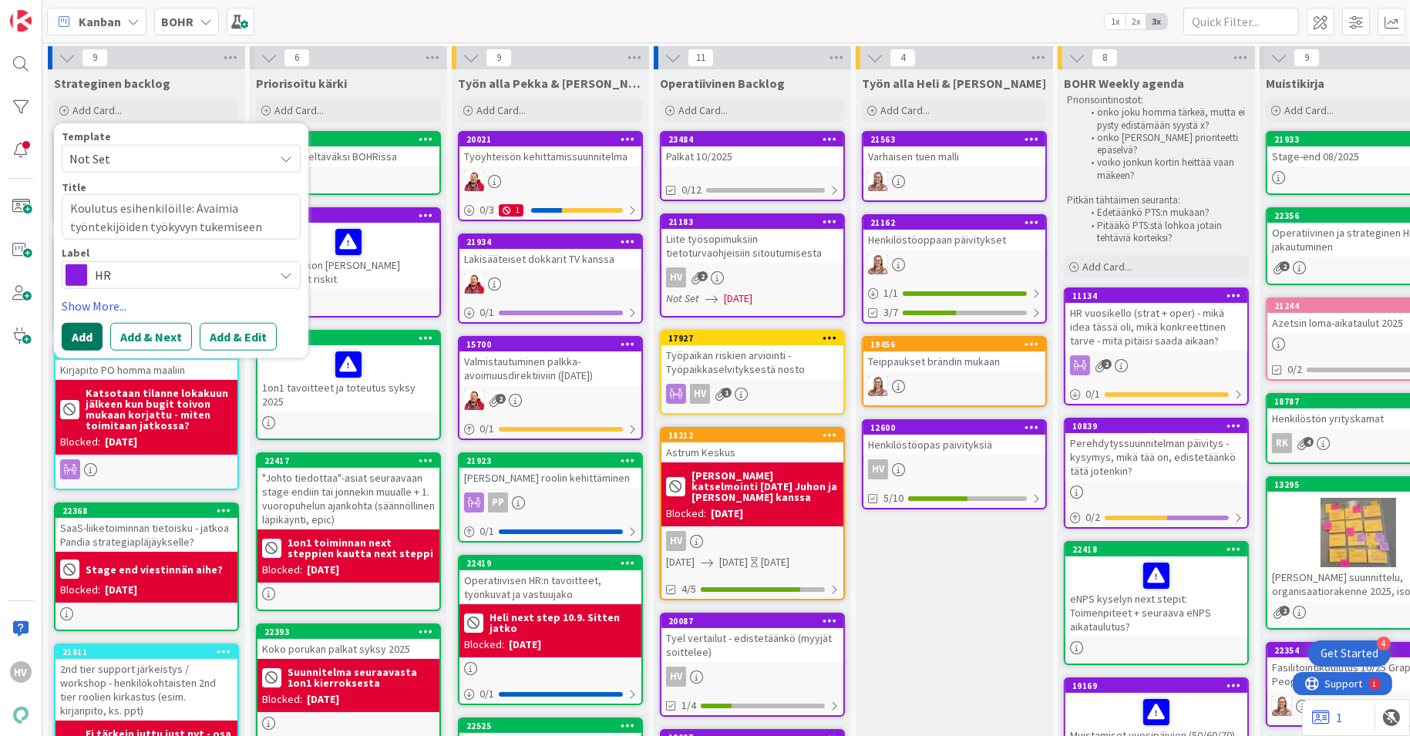
click at [85, 330] on button "Add" at bounding box center [82, 337] width 41 height 28
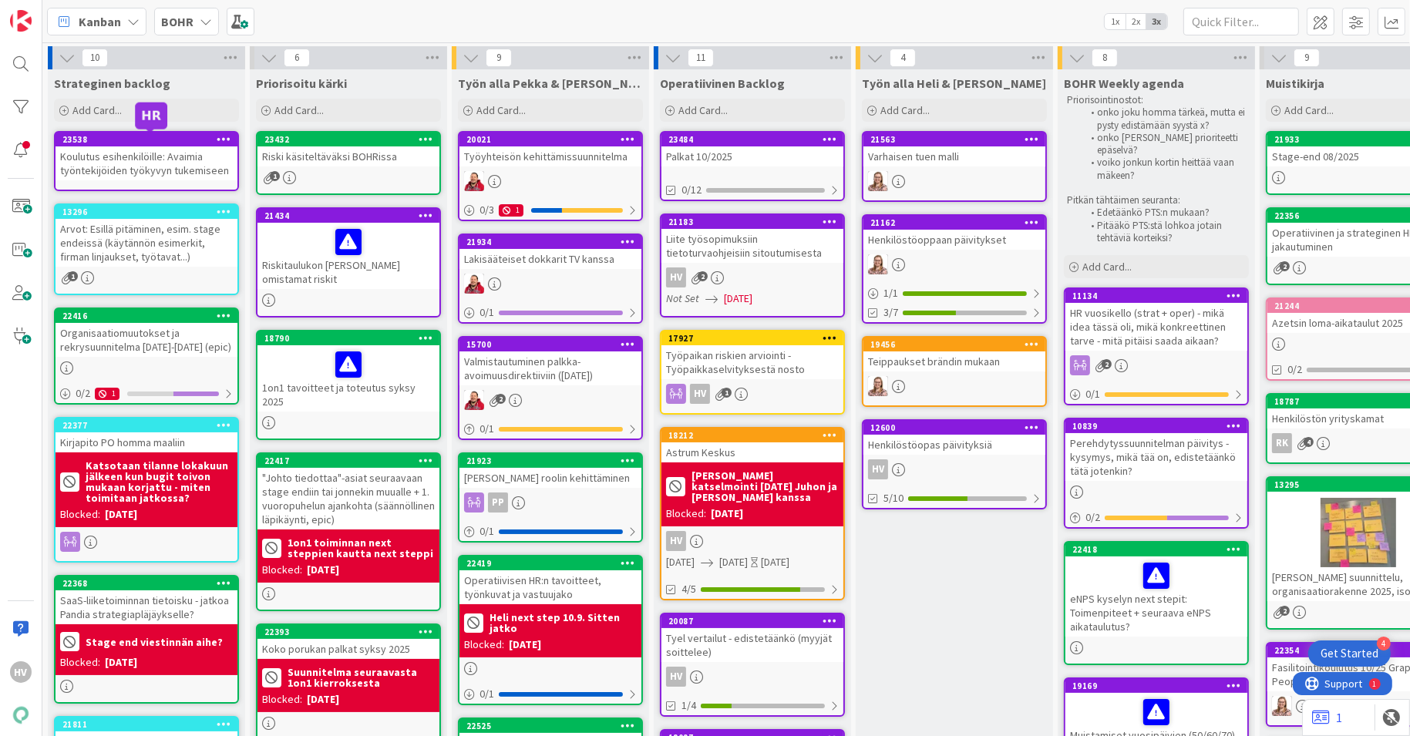
click at [131, 143] on div "23538" at bounding box center [149, 139] width 175 height 11
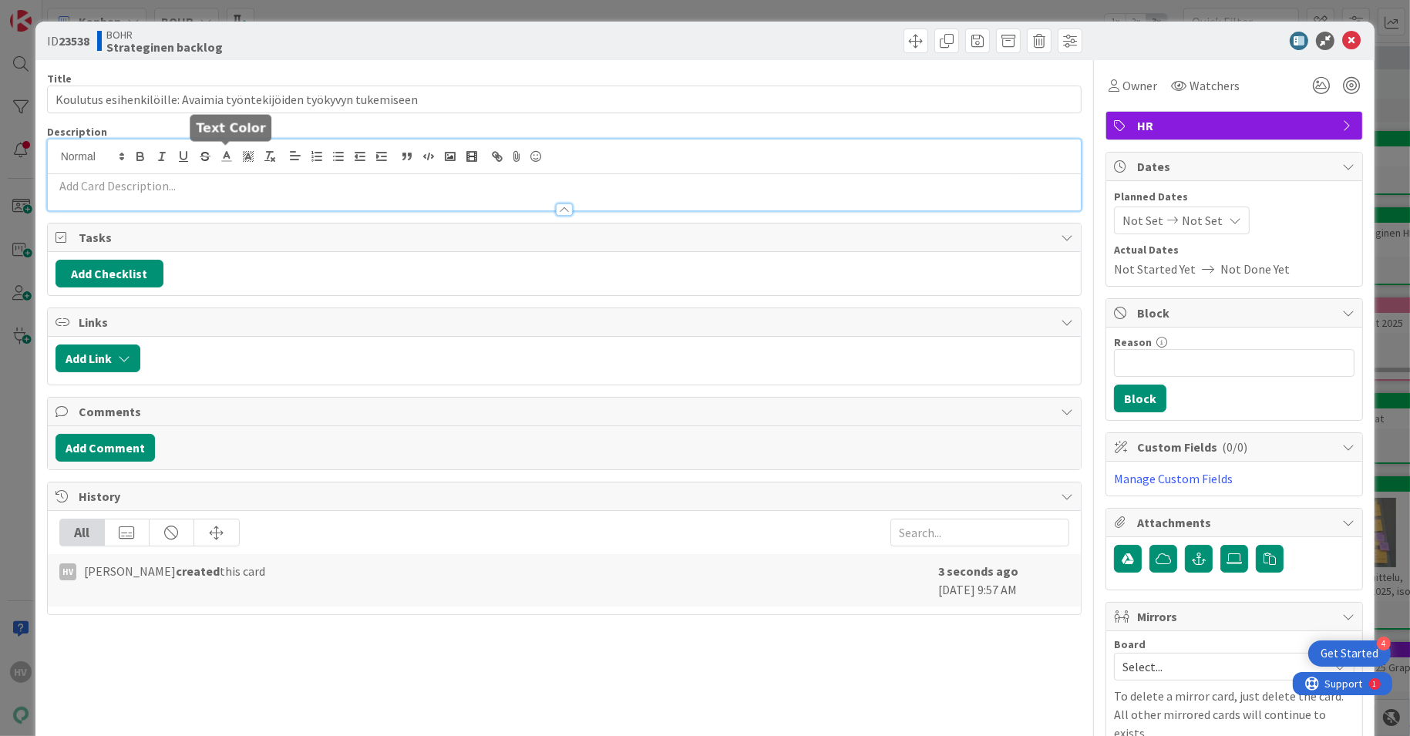
click at [231, 150] on div at bounding box center [564, 174] width 1033 height 71
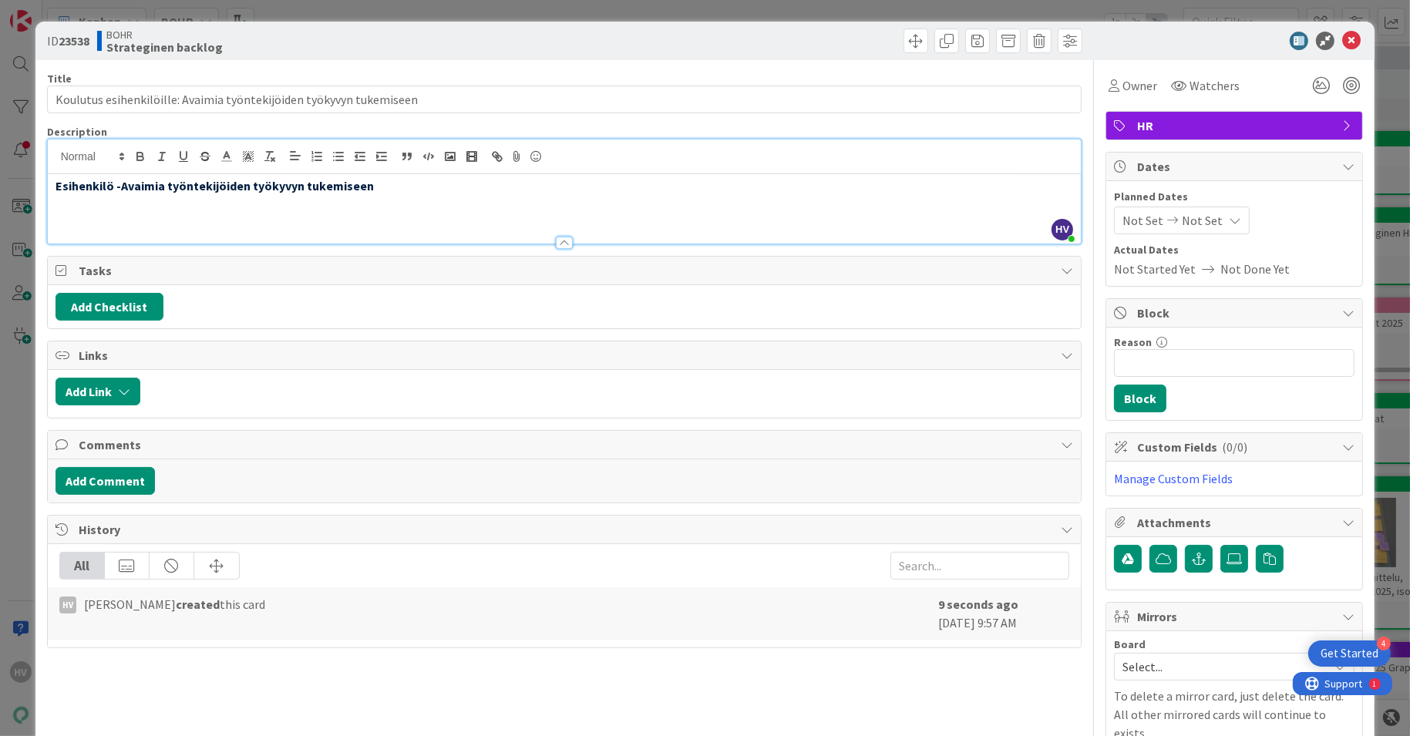
click at [102, 208] on div "Esihenkilö -Avaimia työntekijöiden työkyvyn tukemiseen" at bounding box center [564, 208] width 1033 height 69
click at [381, 186] on p "Esihenkilö -Avaimia työntekijöiden työkyvyn tukemiseen" at bounding box center [564, 186] width 1018 height 18
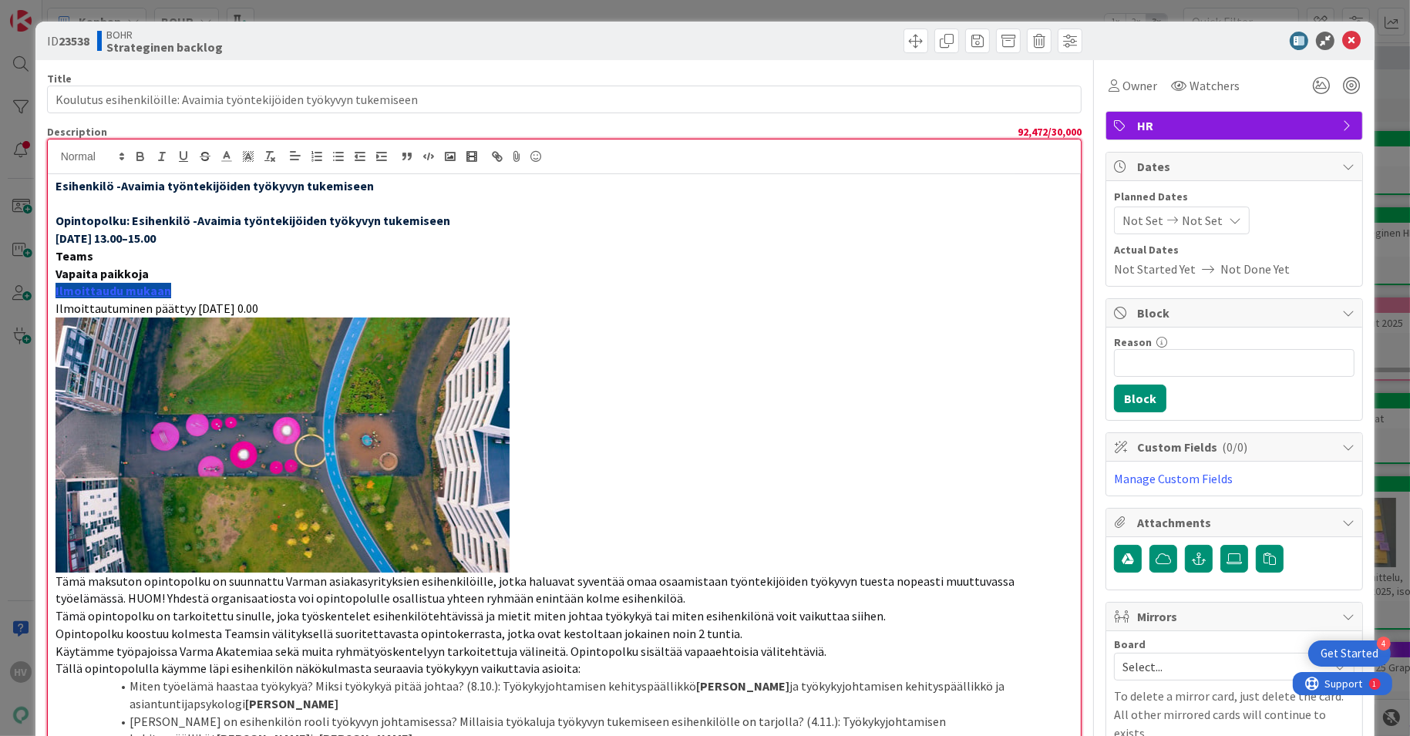
scroll to position [43, 0]
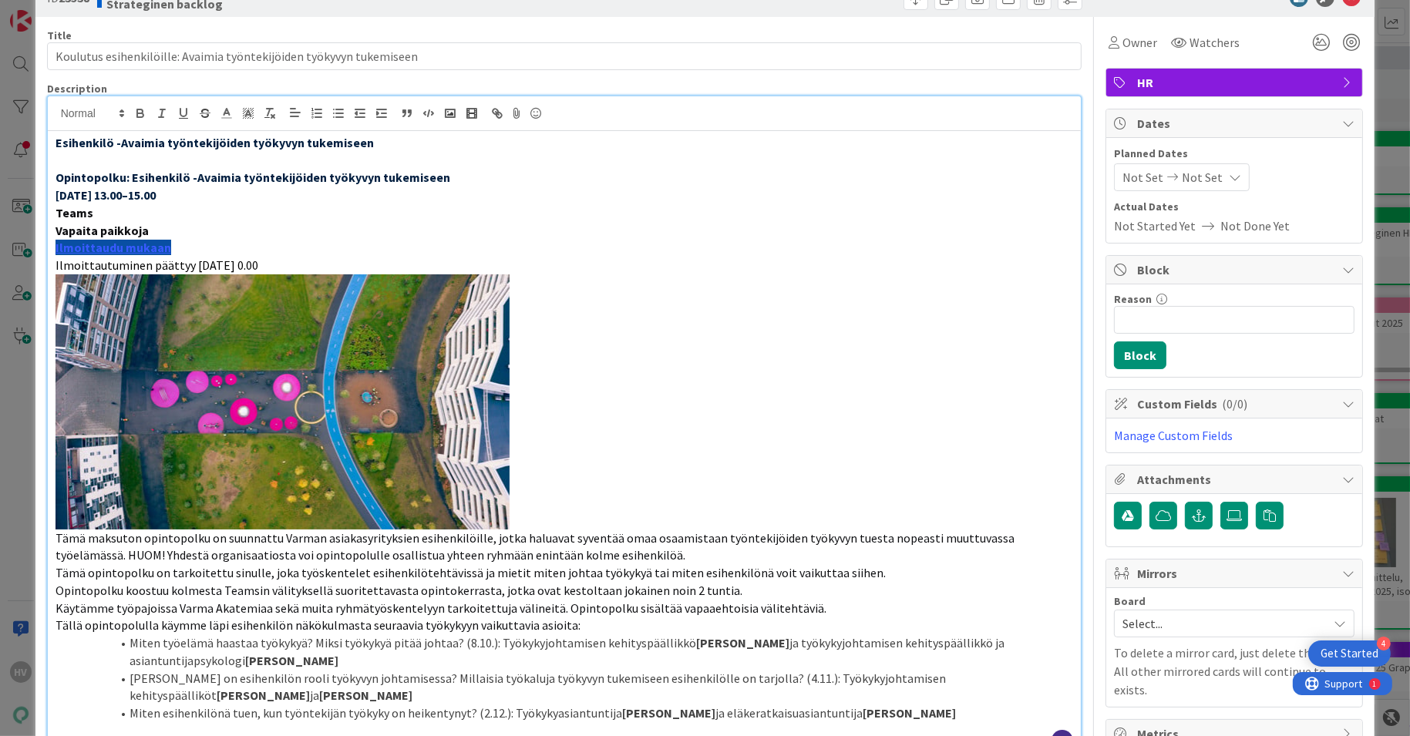
click at [294, 369] on img at bounding box center [282, 401] width 454 height 255
click at [428, 540] on span "Tämä maksuton opintopolku on suunnattu Varman asiakasyrityksien esihenkilöille,…" at bounding box center [535, 546] width 961 height 33
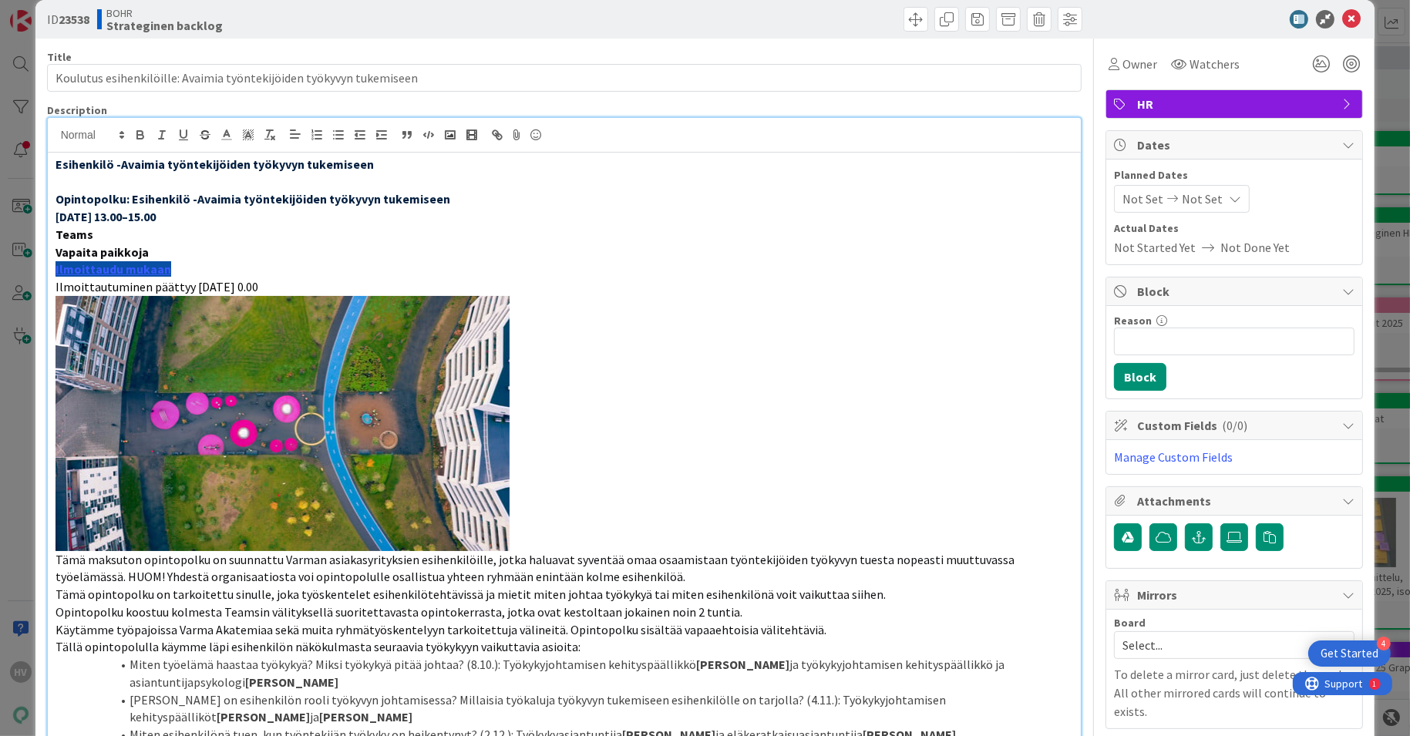
scroll to position [10, 0]
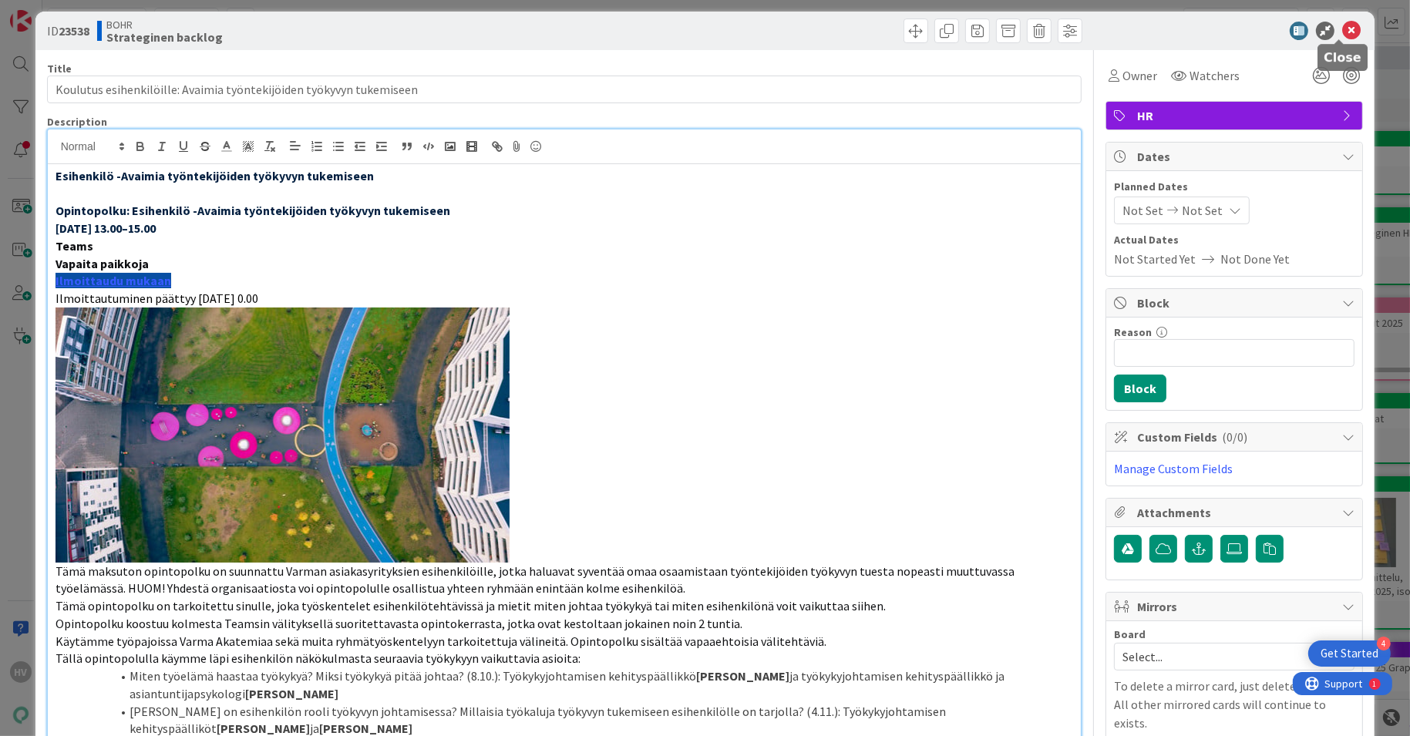
click at [1342, 27] on icon at bounding box center [1351, 31] width 18 height 18
